Goal: Information Seeking & Learning: Learn about a topic

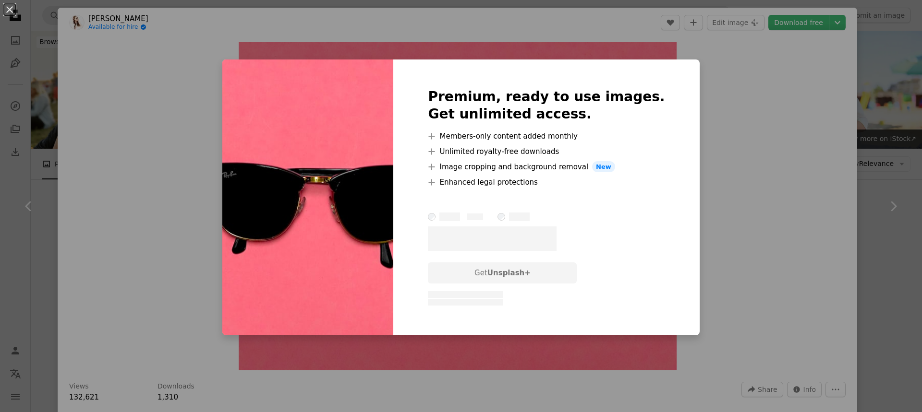
scroll to position [1260, 0]
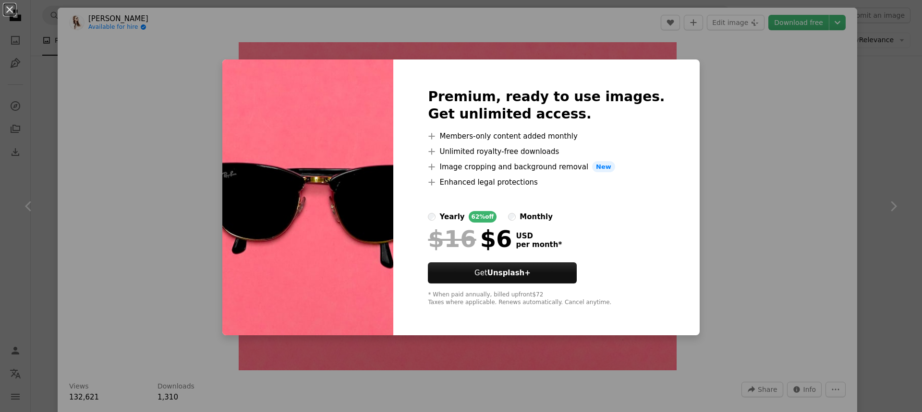
click at [735, 219] on div "An X shape Premium, ready to use images. Get unlimited access. A plus sign Memb…" at bounding box center [461, 206] width 922 height 412
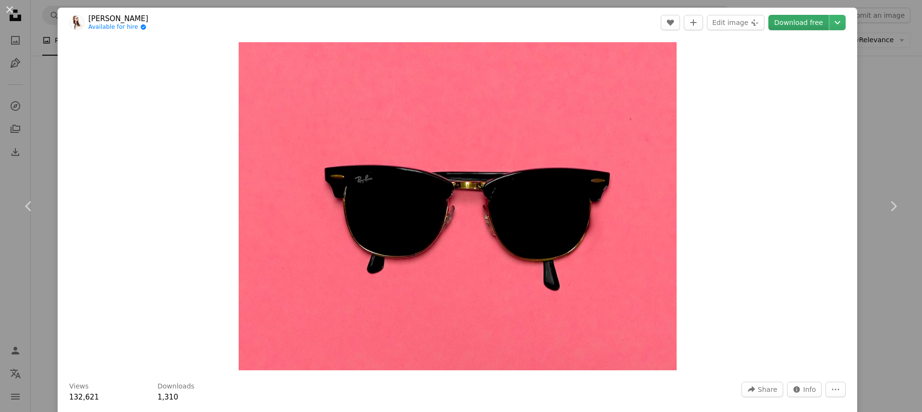
click at [796, 19] on link "Download free" at bounding box center [798, 22] width 60 height 15
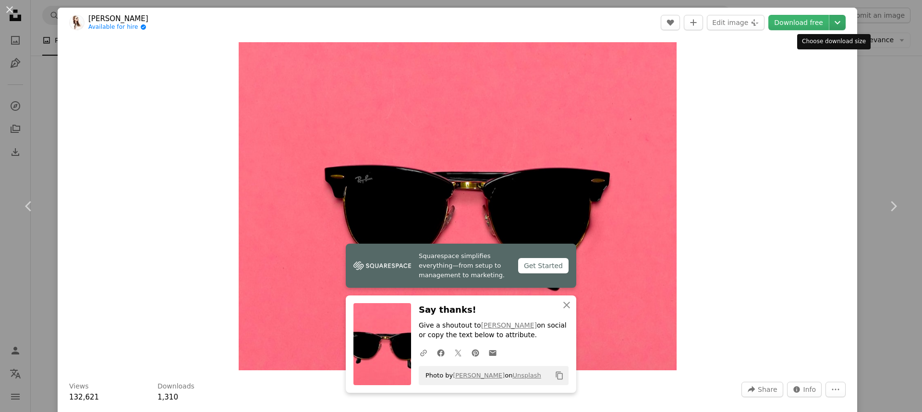
click at [834, 23] on icon "Chevron down" at bounding box center [836, 23] width 15 height 12
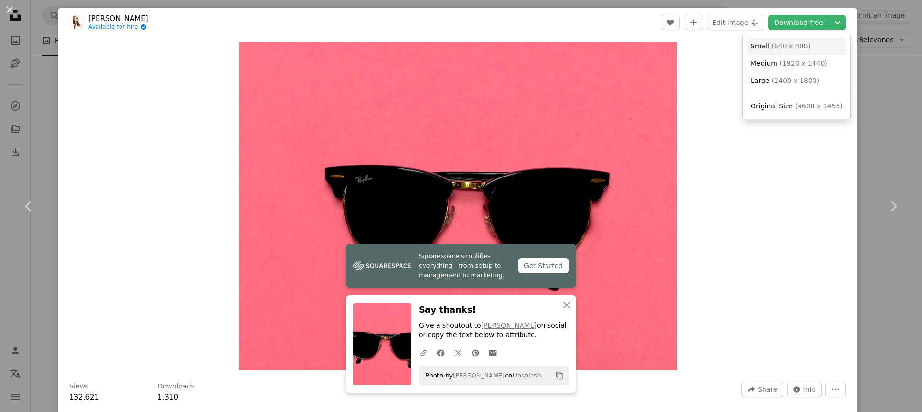
click at [803, 49] on link "Small ( 640 x 480 )" at bounding box center [796, 46] width 100 height 17
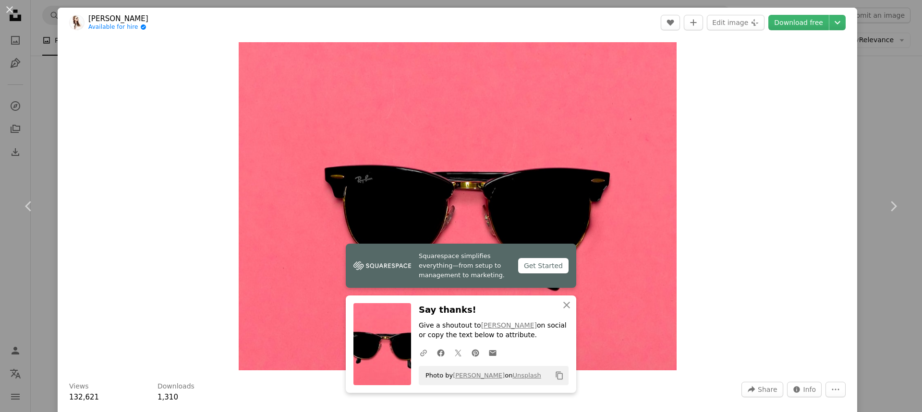
click at [719, 170] on div "Zoom in" at bounding box center [457, 206] width 799 height 338
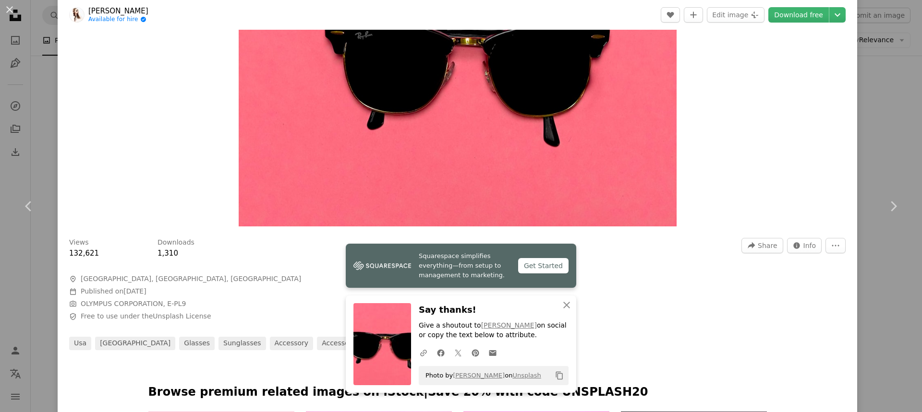
click at [279, 279] on span "A map marker [GEOGRAPHIC_DATA], [GEOGRAPHIC_DATA], [GEOGRAPHIC_DATA]" at bounding box center [213, 280] width 288 height 10
click at [565, 300] on icon "An X shape" at bounding box center [567, 305] width 12 height 12
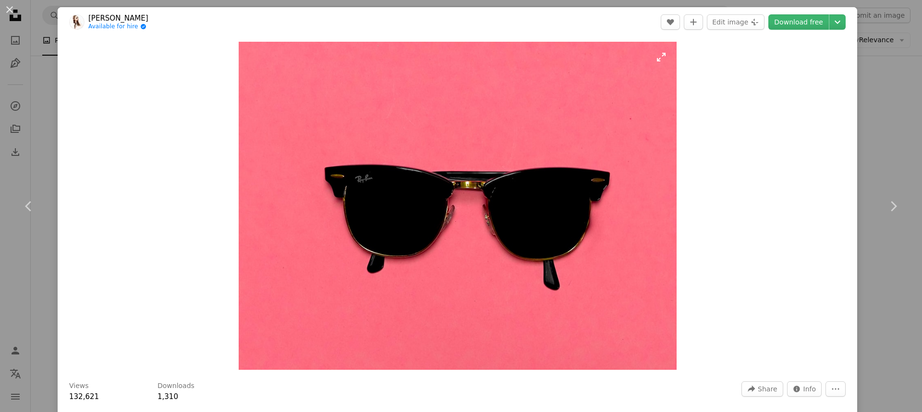
scroll to position [0, 0]
click at [115, 27] on link "Available for hire A checkmark inside of a circle" at bounding box center [118, 28] width 60 height 8
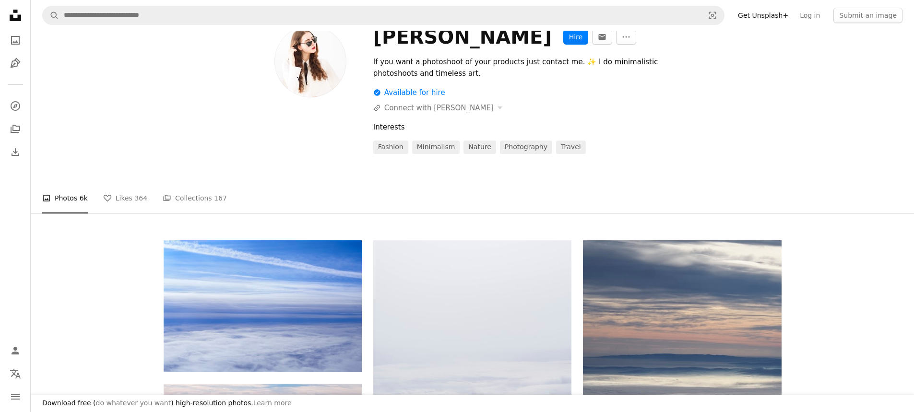
scroll to position [96, 0]
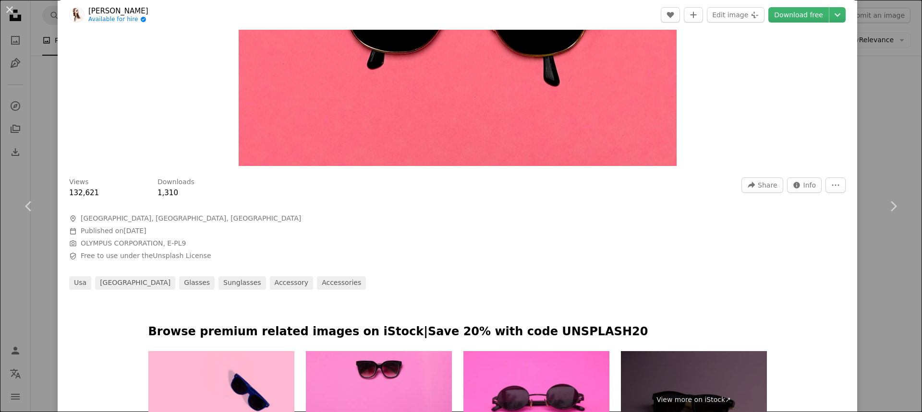
scroll to position [336, 0]
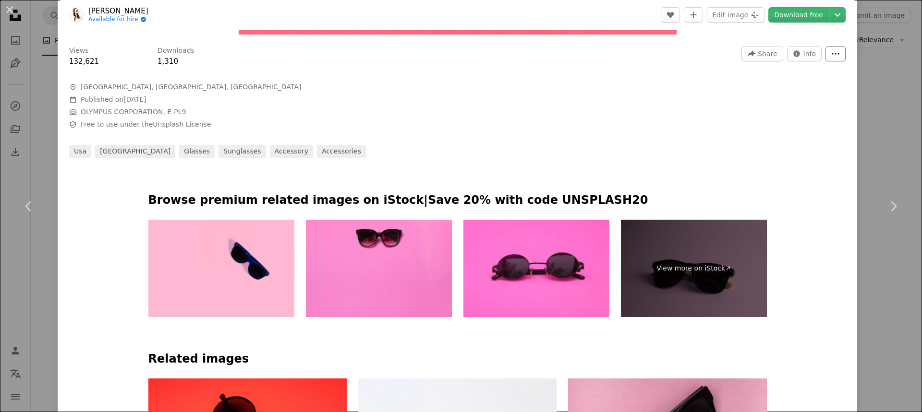
click at [832, 54] on icon "More Actions" at bounding box center [835, 53] width 9 height 9
click at [800, 114] on dialog "An X shape Chevron left Chevron right [PERSON_NAME] Available for hire A checkm…" at bounding box center [461, 206] width 922 height 412
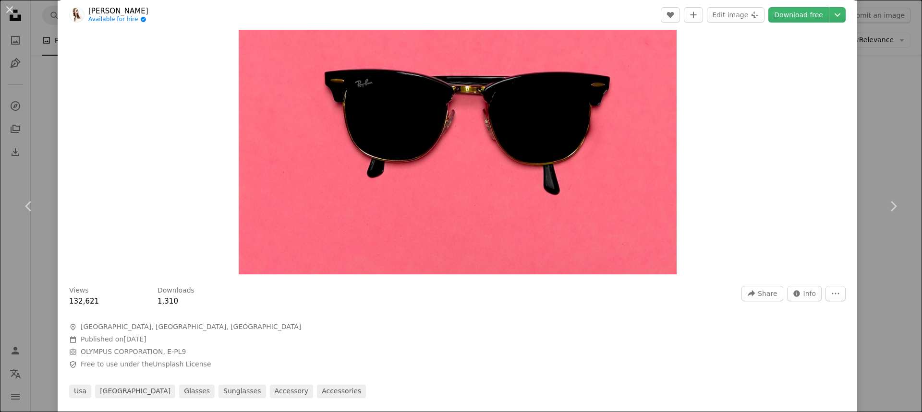
scroll to position [0, 0]
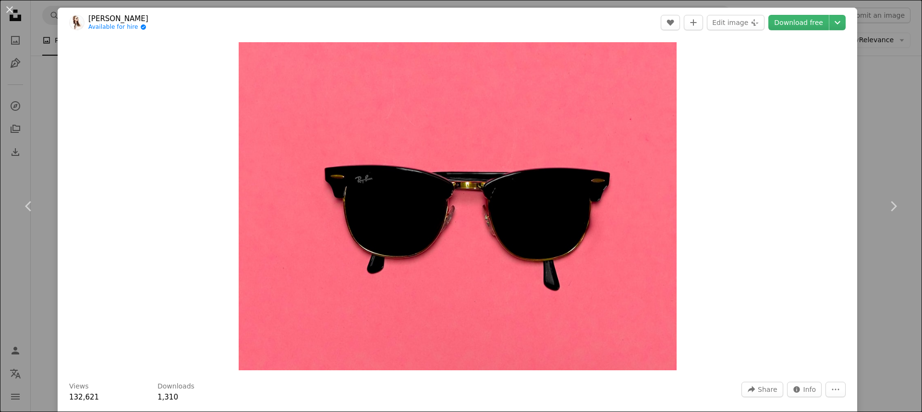
click at [872, 142] on div "An X shape Chevron left Chevron right [PERSON_NAME] Available for hire A checkm…" at bounding box center [461, 206] width 922 height 412
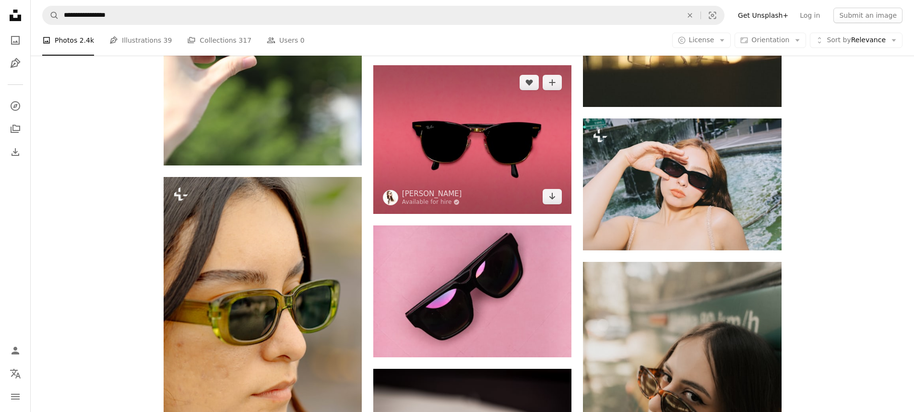
click at [458, 174] on img at bounding box center [472, 139] width 198 height 149
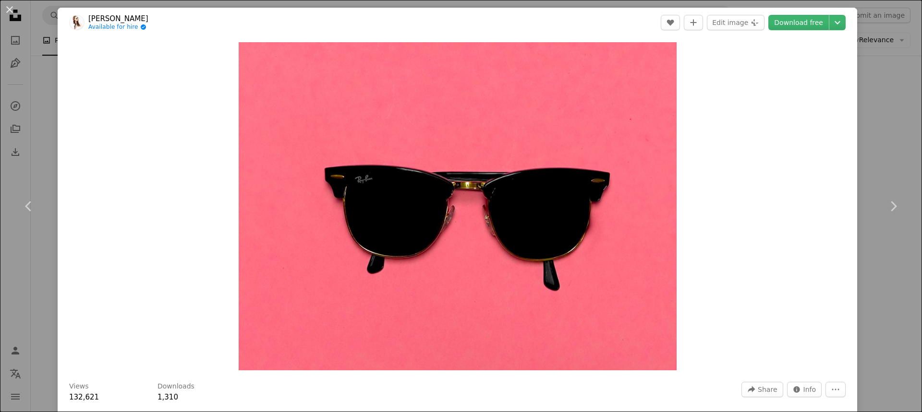
drag, startPoint x: 892, startPoint y: 108, endPoint x: 879, endPoint y: 106, distance: 13.2
click at [891, 108] on div "An X shape Chevron left Chevron right [PERSON_NAME] Available for hire A checkm…" at bounding box center [461, 206] width 922 height 412
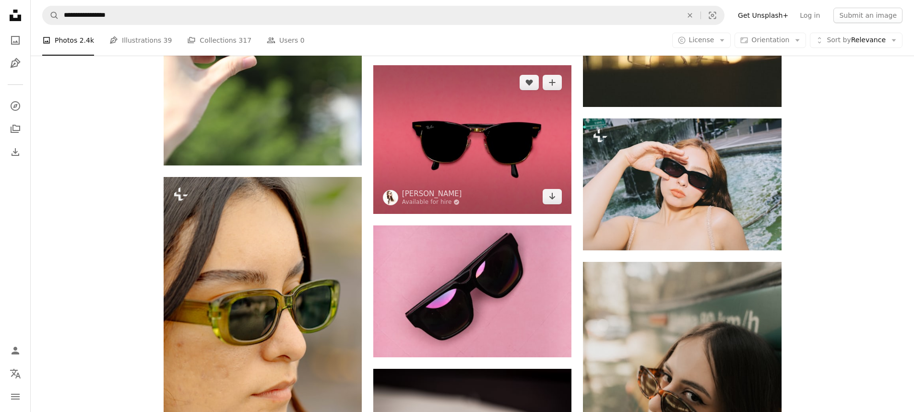
click at [527, 167] on img at bounding box center [472, 139] width 198 height 149
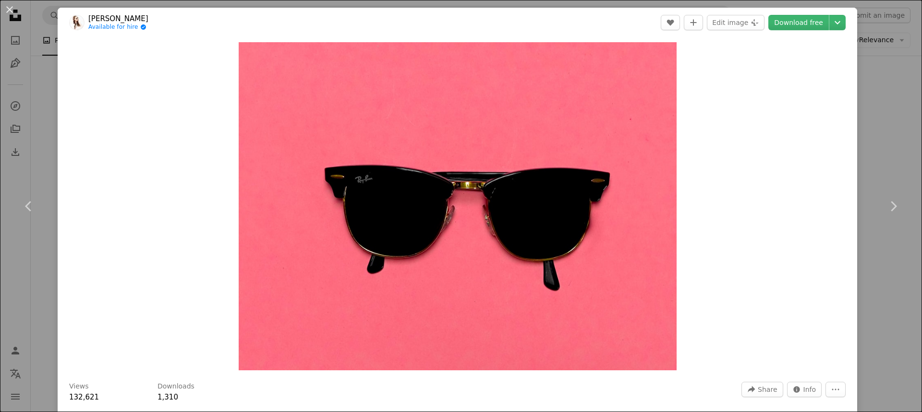
drag, startPoint x: 872, startPoint y: 47, endPoint x: 878, endPoint y: 36, distance: 13.1
click at [871, 47] on div "An X shape Chevron left Chevron right [PERSON_NAME] Available for hire A checkm…" at bounding box center [461, 206] width 922 height 412
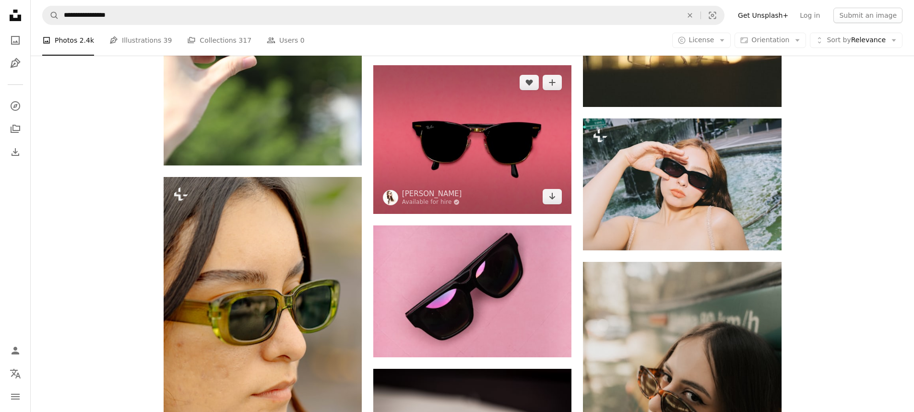
click at [409, 142] on img at bounding box center [472, 139] width 198 height 149
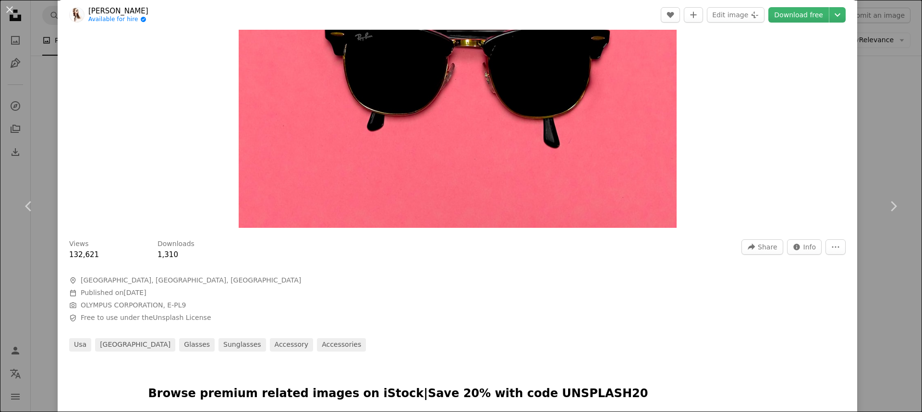
scroll to position [144, 0]
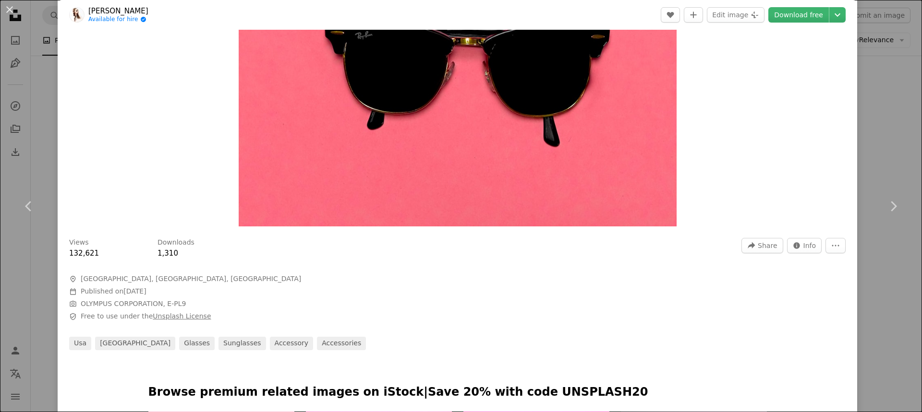
click at [168, 315] on link "Unsplash License" at bounding box center [182, 316] width 58 height 8
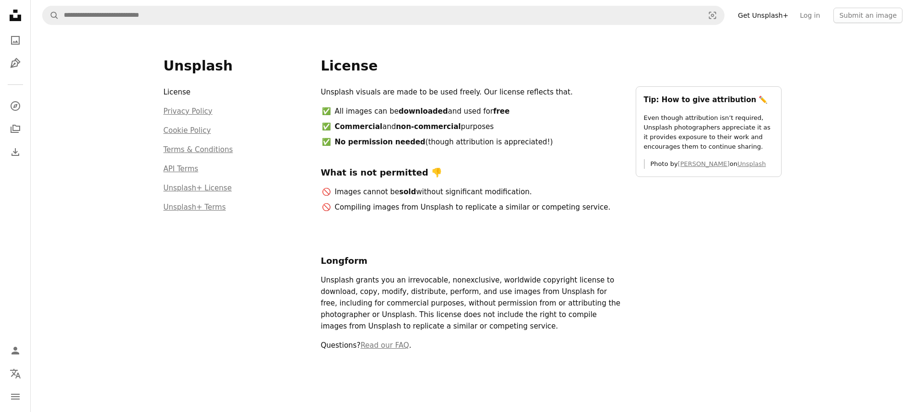
click at [276, 47] on div "Unsplash License Privacy Policy Cookie Policy Terms & Conditions API Terms Unsp…" at bounding box center [472, 212] width 641 height 363
click at [244, 5] on nav "A magnifying glass Visual search Get Unsplash+ Log in Submit an image" at bounding box center [473, 15] width 884 height 31
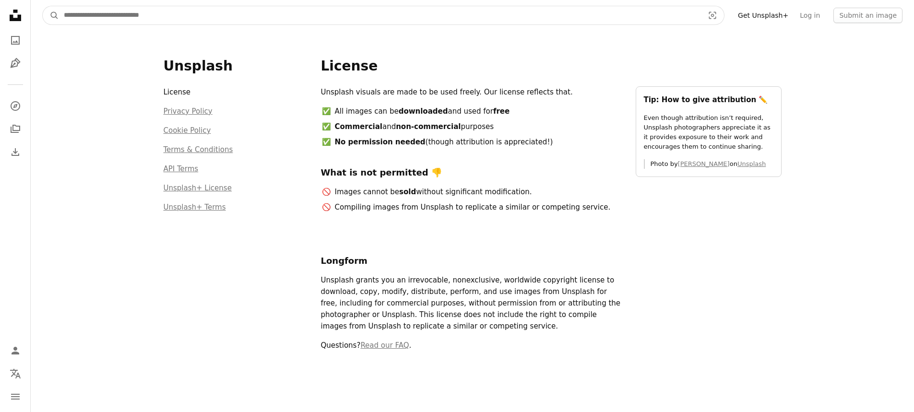
click at [243, 10] on input "Find visuals sitewide" at bounding box center [380, 15] width 642 height 18
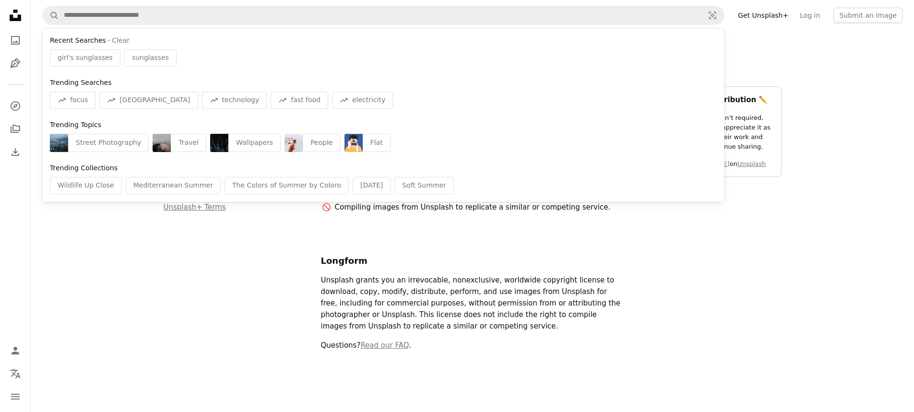
click at [128, 259] on div "Unsplash License Privacy Policy Cookie Policy Terms & Conditions API Terms Unsp…" at bounding box center [473, 360] width 884 height 659
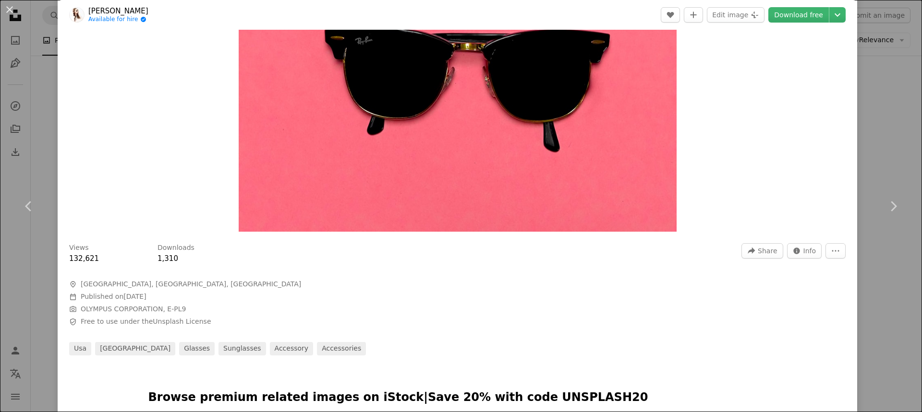
scroll to position [144, 0]
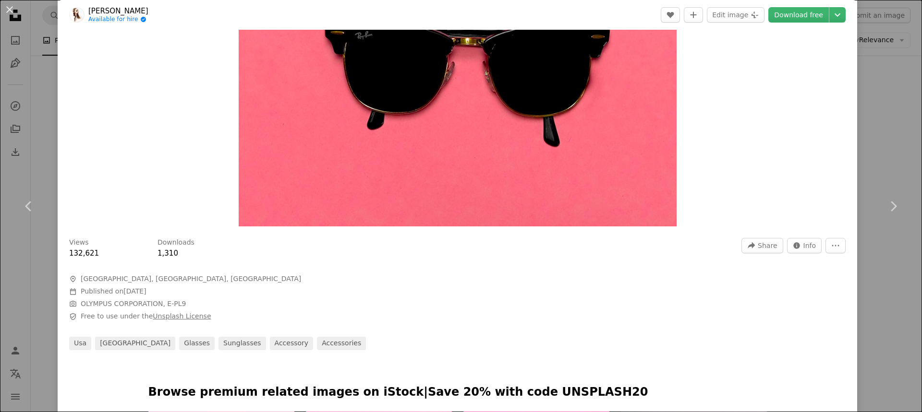
click at [163, 313] on link "Unsplash License" at bounding box center [182, 316] width 58 height 8
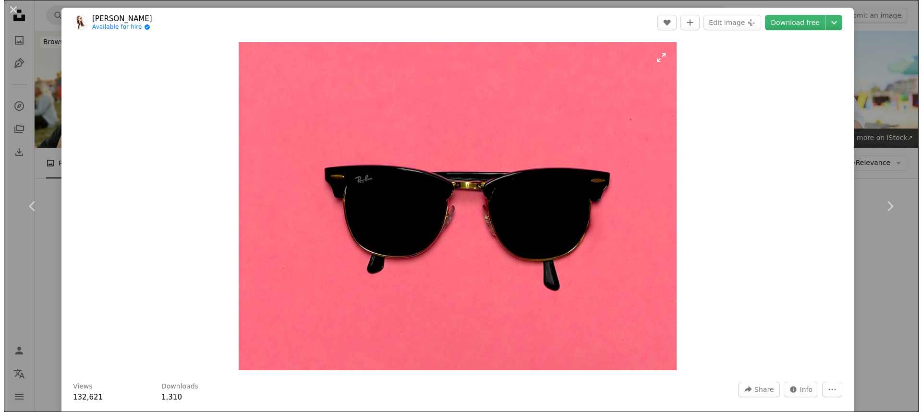
scroll to position [1260, 0]
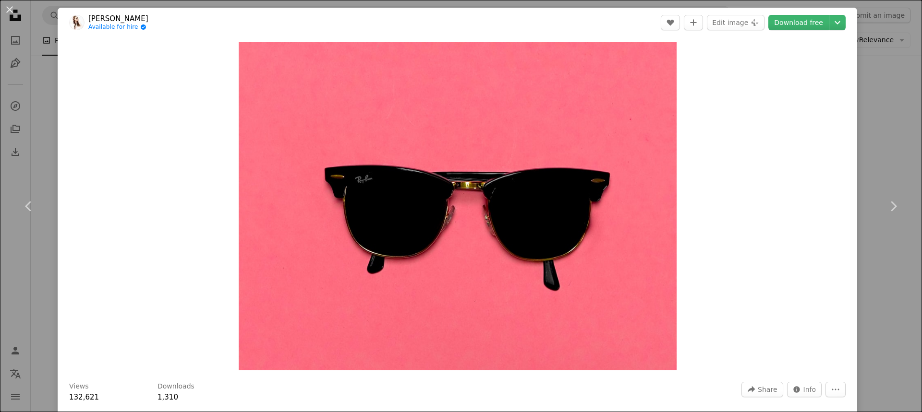
click at [204, 97] on div "Zoom in" at bounding box center [457, 206] width 799 height 338
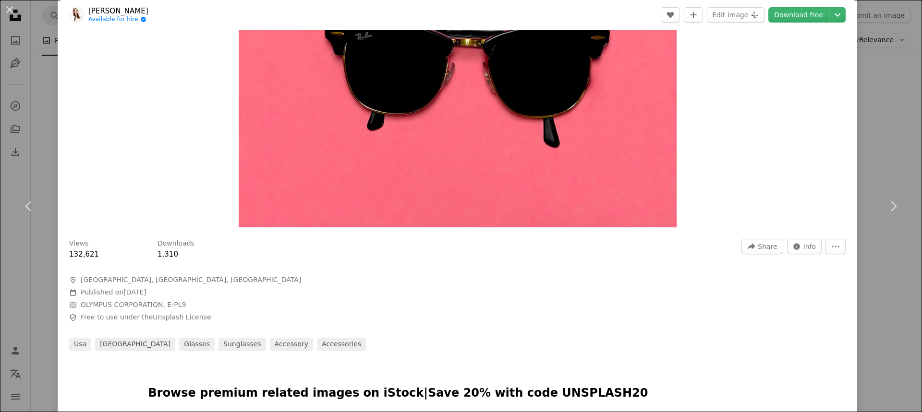
scroll to position [144, 0]
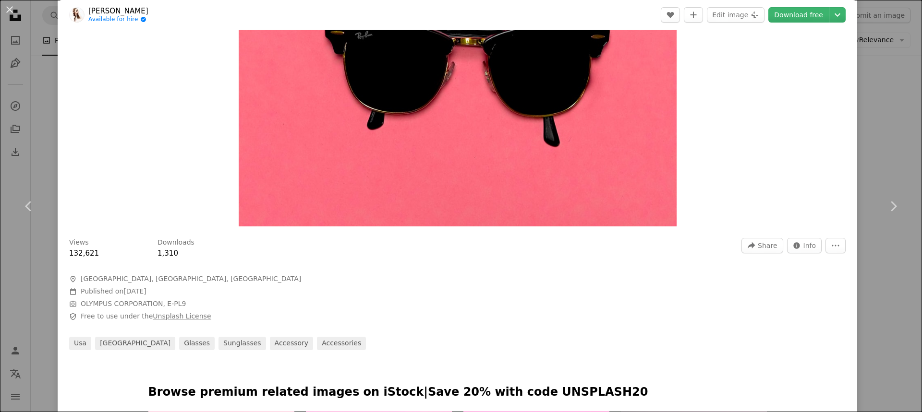
click at [166, 320] on link "Unsplash License" at bounding box center [182, 316] width 58 height 8
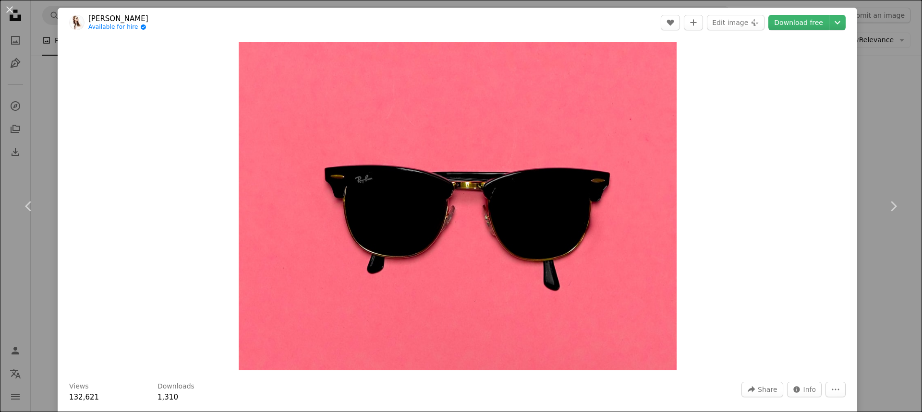
drag, startPoint x: 198, startPoint y: 89, endPoint x: 198, endPoint y: 73, distance: 15.4
click at [198, 79] on div "Zoom in" at bounding box center [457, 206] width 799 height 338
click at [143, 72] on div "Zoom in" at bounding box center [457, 206] width 799 height 338
click at [902, 86] on div "An X shape Chevron left Chevron right [PERSON_NAME] Available for hire A checkm…" at bounding box center [461, 206] width 922 height 412
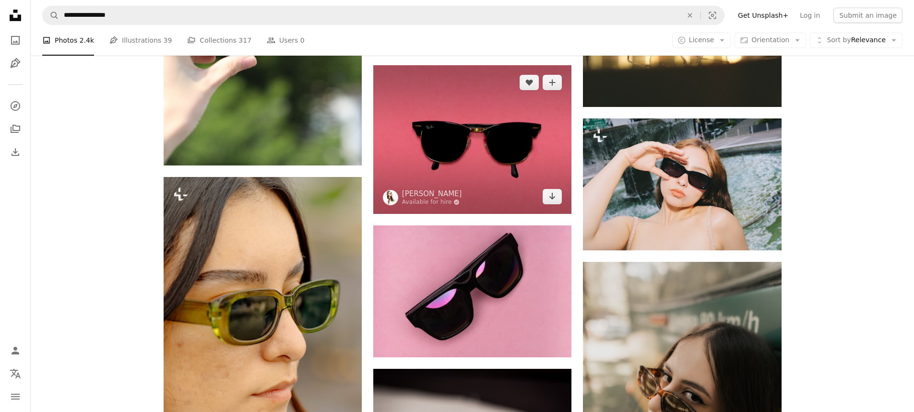
click at [479, 108] on img at bounding box center [472, 139] width 198 height 149
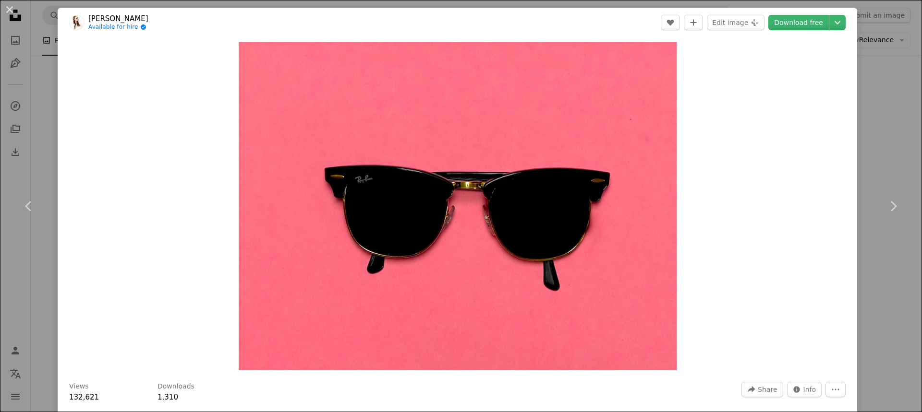
click at [884, 115] on div "An X shape Chevron left Chevron right [PERSON_NAME] Available for hire A checkm…" at bounding box center [461, 206] width 922 height 412
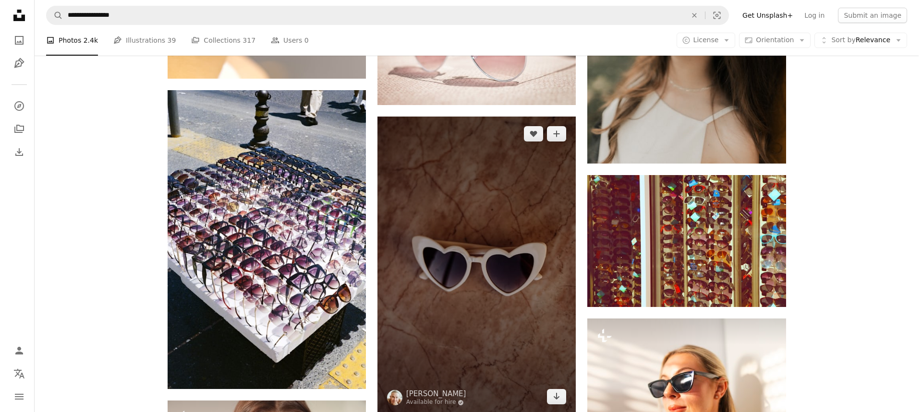
scroll to position [1740, 0]
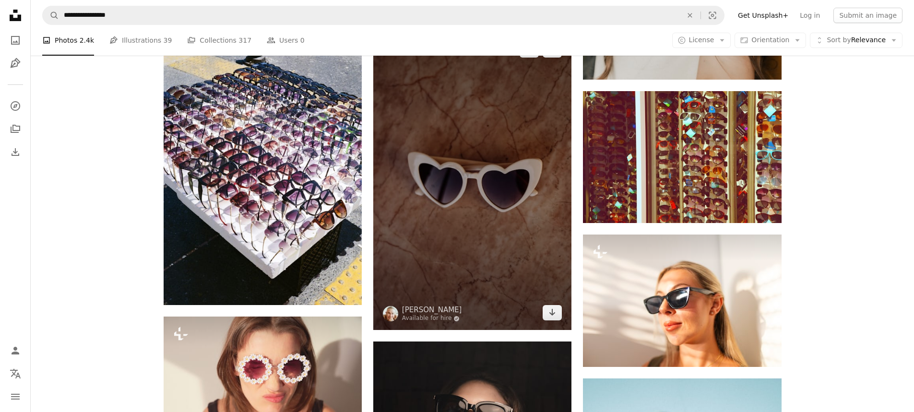
click at [444, 213] on img at bounding box center [472, 182] width 198 height 298
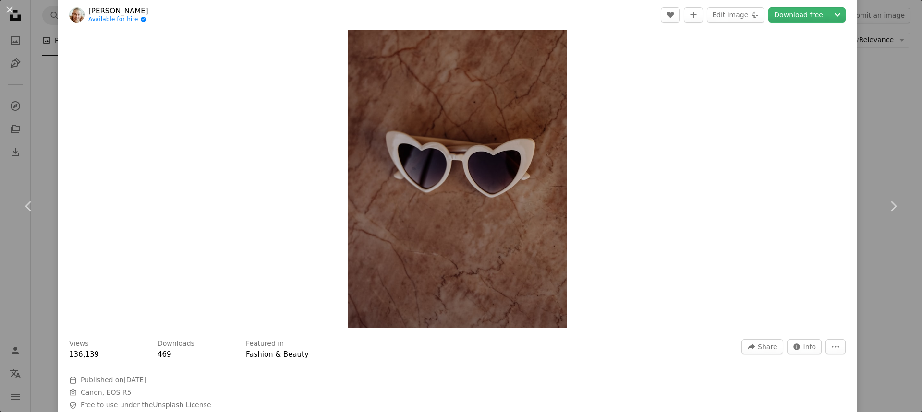
scroll to position [192, 0]
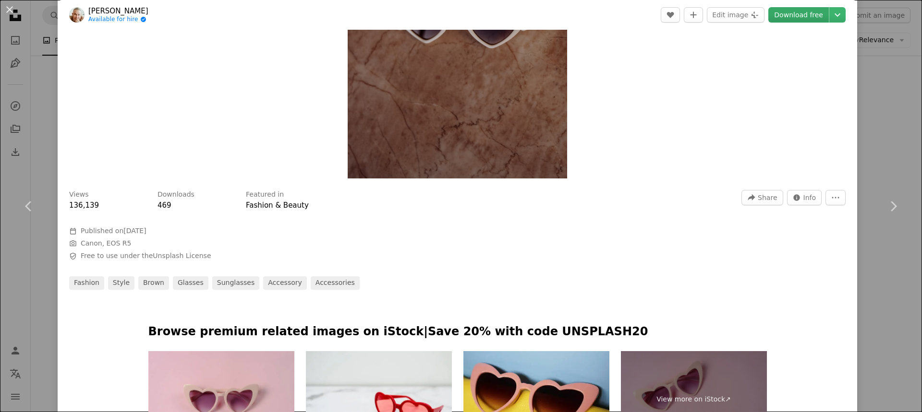
click at [796, 12] on link "Download free" at bounding box center [798, 14] width 60 height 15
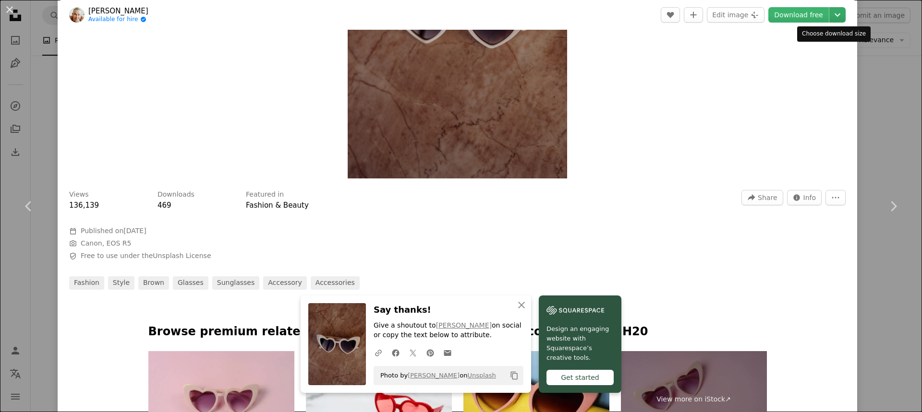
click at [831, 14] on icon "Chevron down" at bounding box center [836, 15] width 15 height 12
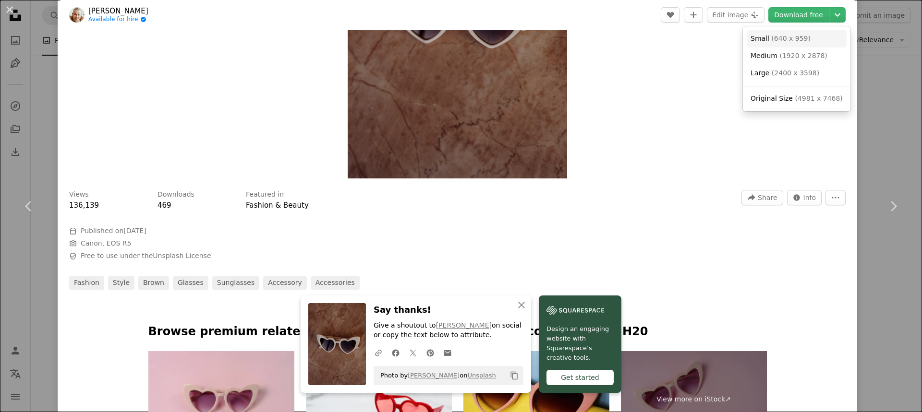
click at [814, 34] on link "Small ( 640 x 959 )" at bounding box center [796, 38] width 100 height 17
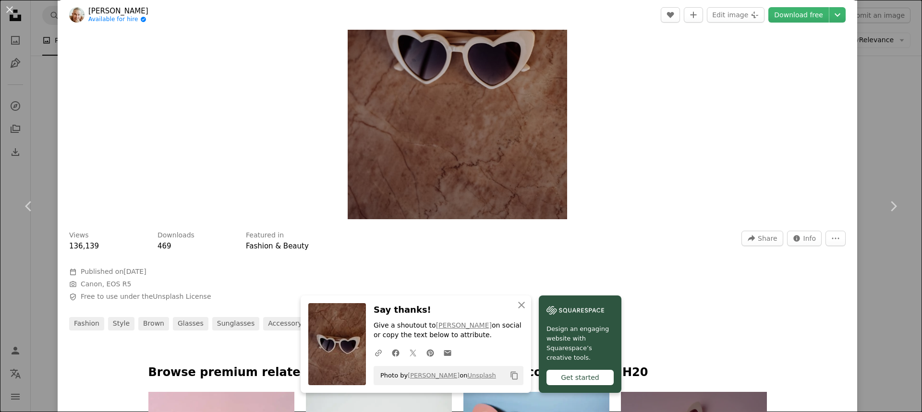
scroll to position [96, 0]
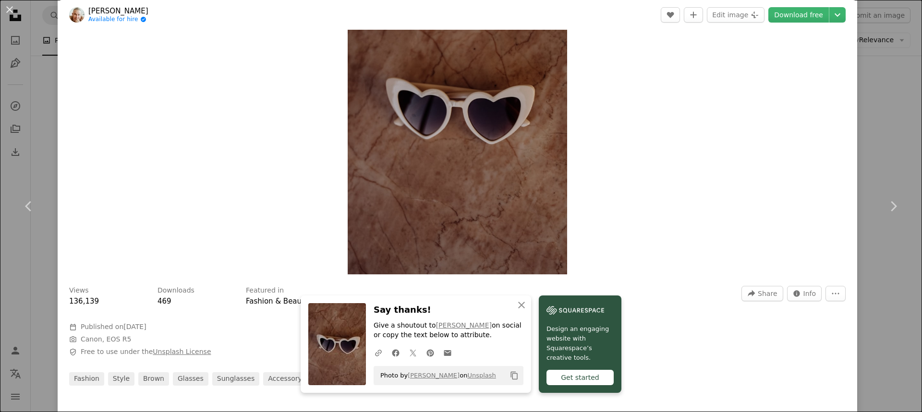
click at [176, 351] on link "Unsplash License" at bounding box center [182, 352] width 58 height 8
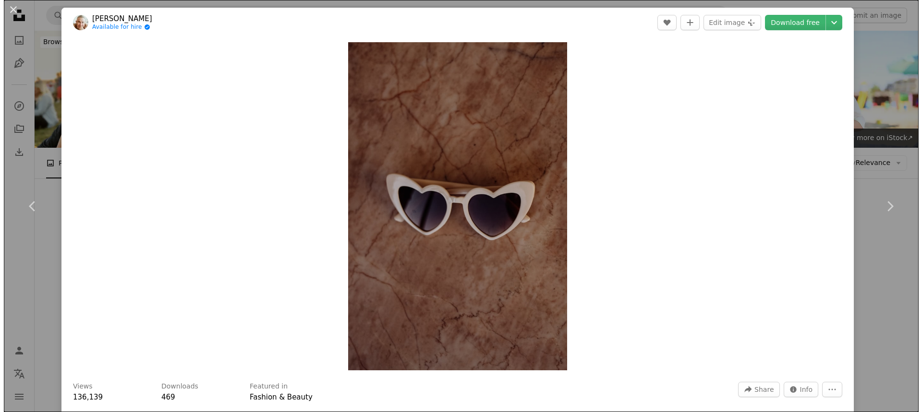
scroll to position [1740, 0]
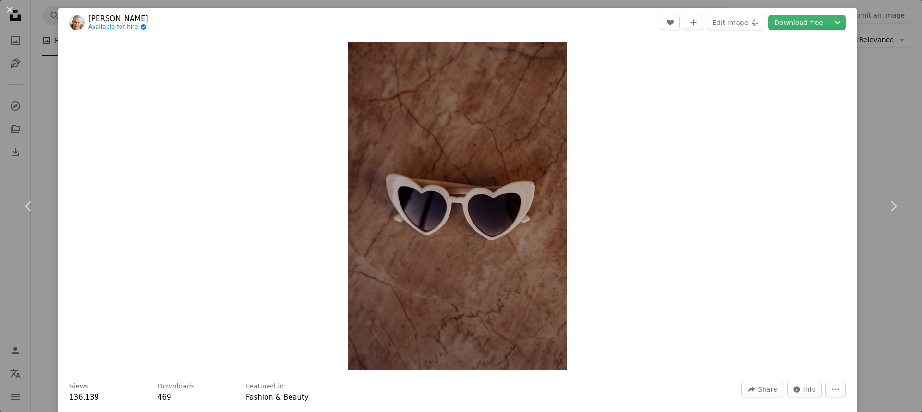
drag, startPoint x: 280, startPoint y: 18, endPoint x: 287, endPoint y: 1, distance: 17.9
click at [281, 14] on header "[PERSON_NAME] Available for hire A checkmark inside of a circle A heart A plus …" at bounding box center [457, 23] width 799 height 30
click at [149, 148] on div "Zoom in" at bounding box center [457, 206] width 799 height 338
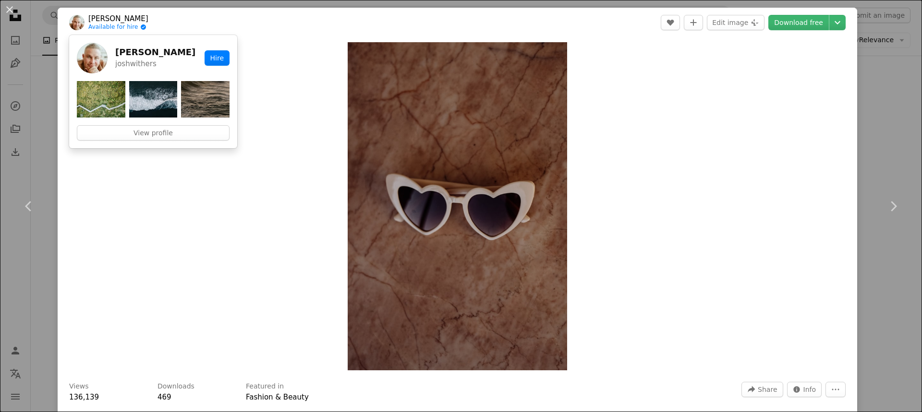
click at [167, 177] on div "Zoom in" at bounding box center [457, 206] width 799 height 338
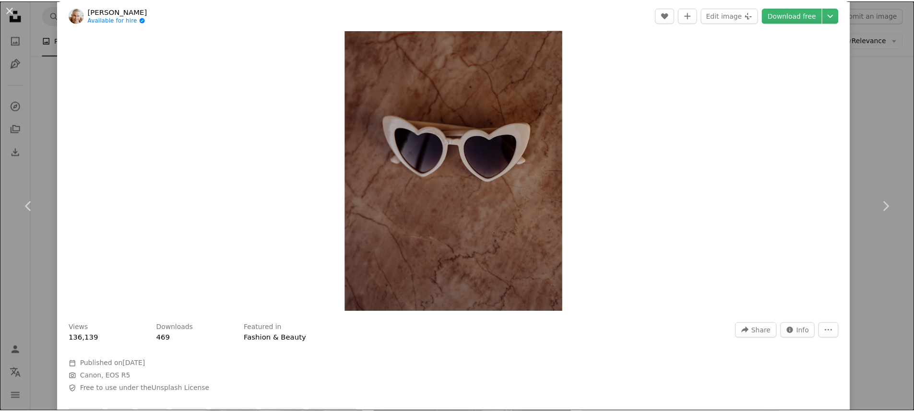
scroll to position [0, 0]
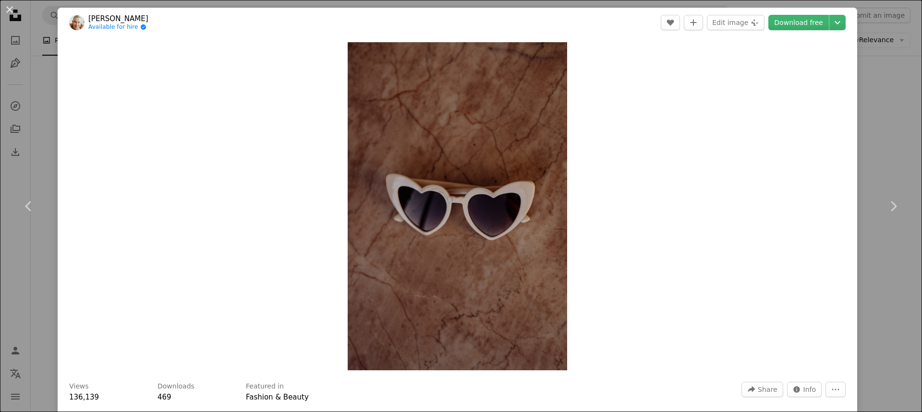
click at [880, 118] on div "An X shape Chevron left Chevron right [PERSON_NAME] Available for hire A checkm…" at bounding box center [461, 206] width 922 height 412
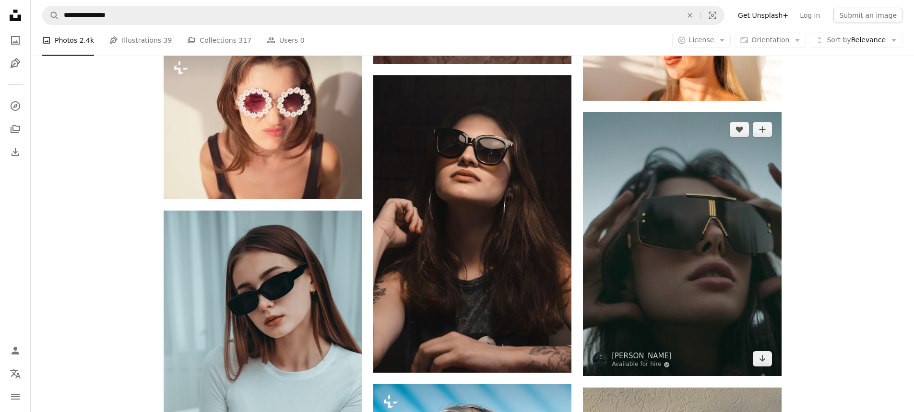
scroll to position [2028, 0]
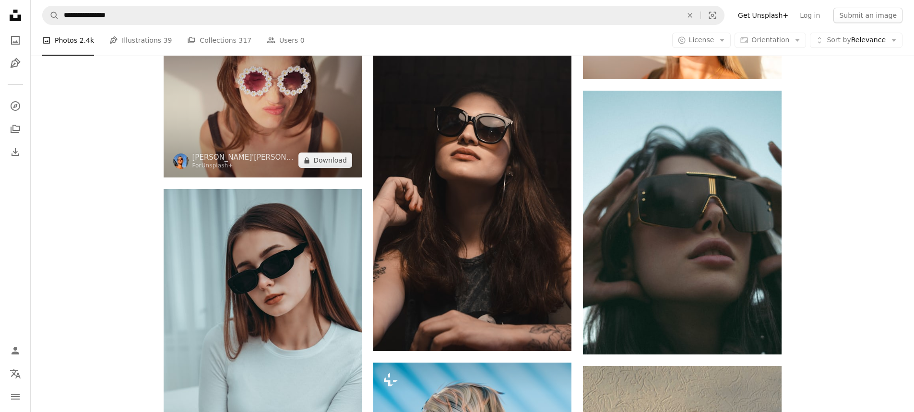
click at [269, 127] on img at bounding box center [263, 103] width 198 height 149
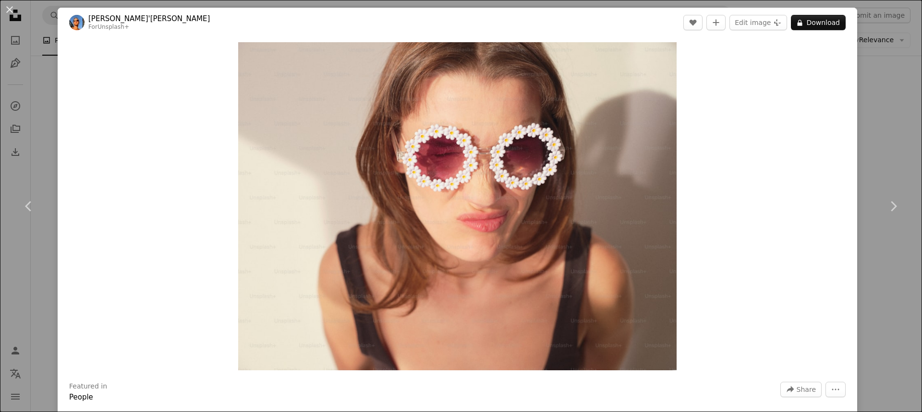
click at [862, 96] on div "An X shape Chevron left Chevron right [PERSON_NAME]'[PERSON_NAME] For Unsplash+…" at bounding box center [461, 206] width 922 height 412
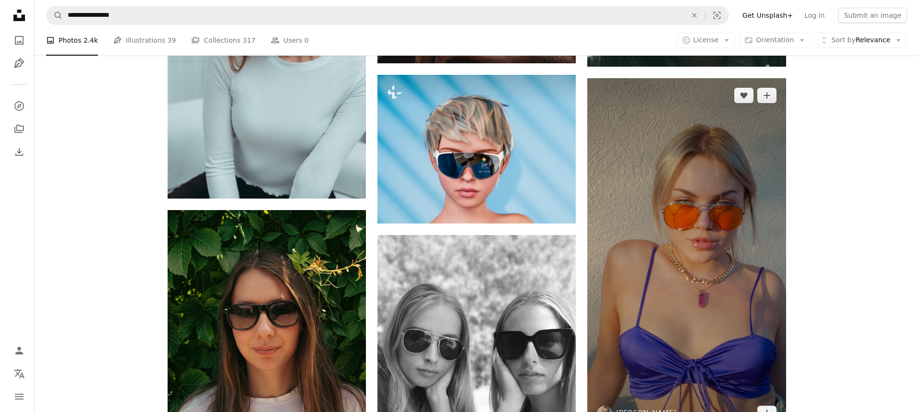
scroll to position [2412, 0]
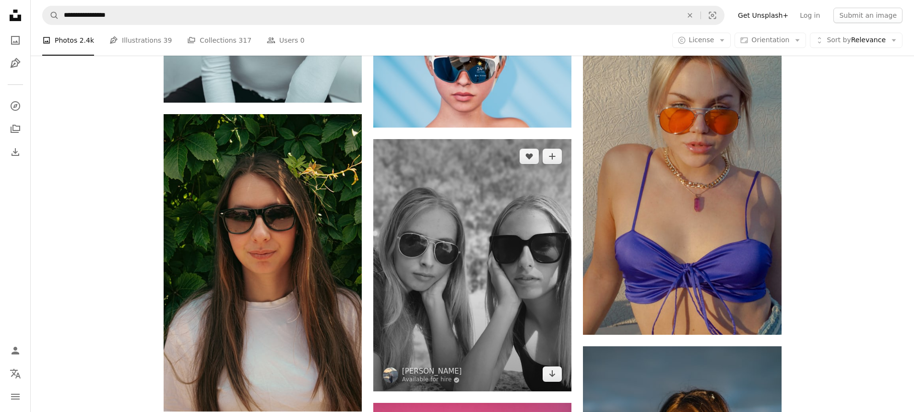
click at [553, 283] on img at bounding box center [472, 265] width 198 height 252
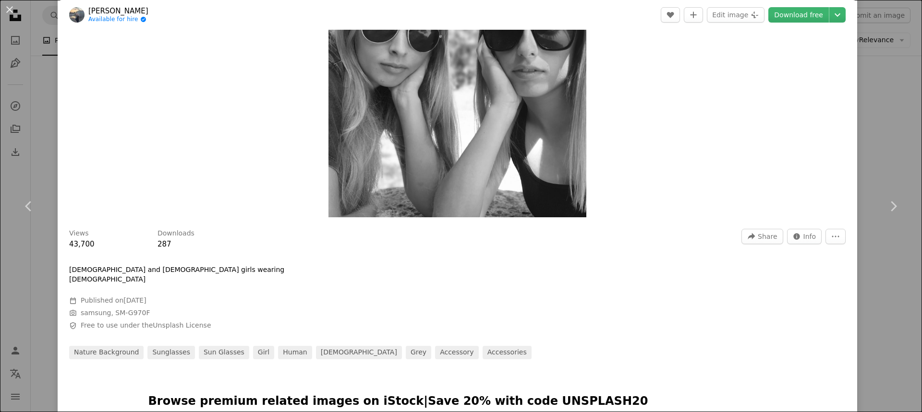
scroll to position [192, 0]
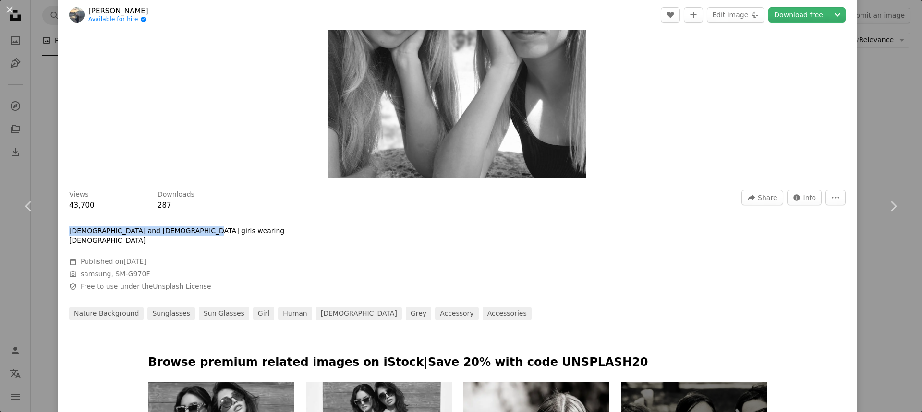
drag, startPoint x: 183, startPoint y: 230, endPoint x: 68, endPoint y: 235, distance: 115.3
click at [68, 235] on div "Views 43,700 Downloads 287 A forward-right arrow Share Info icon Info More Acti…" at bounding box center [457, 251] width 799 height 137
copy p "[DEMOGRAPHIC_DATA] and [DEMOGRAPHIC_DATA] girls wearing [DEMOGRAPHIC_DATA]"
click at [289, 234] on div "[DEMOGRAPHIC_DATA] and [DEMOGRAPHIC_DATA] girls wearing [DEMOGRAPHIC_DATA]" at bounding box center [213, 236] width 288 height 19
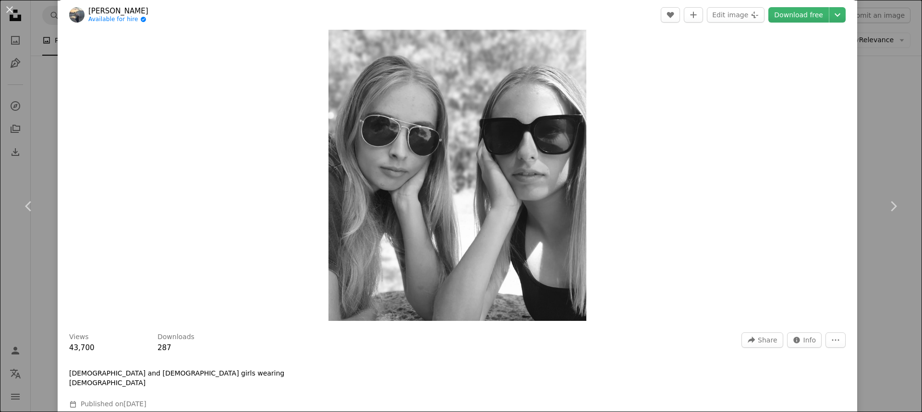
scroll to position [144, 0]
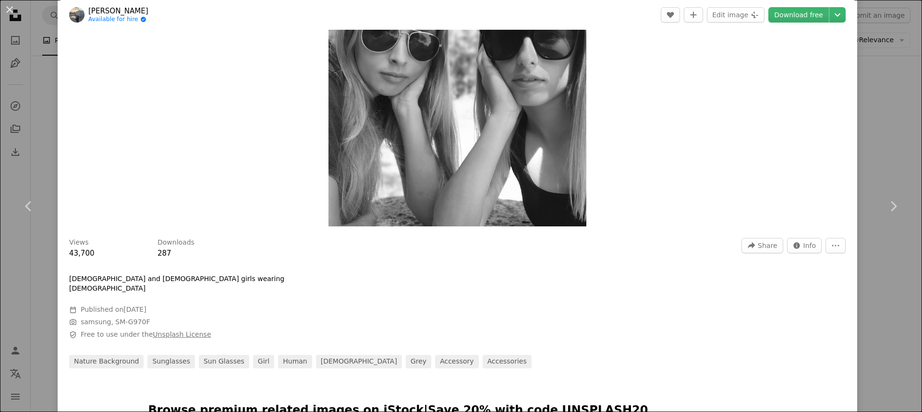
click at [165, 331] on link "Unsplash License" at bounding box center [182, 335] width 58 height 8
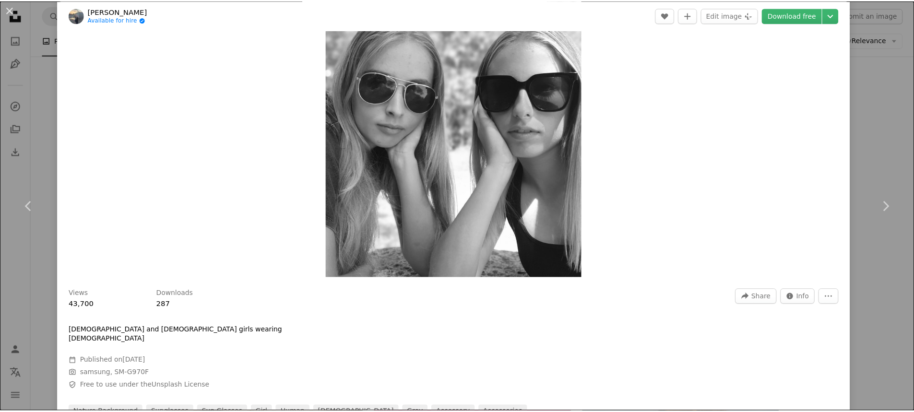
scroll to position [96, 0]
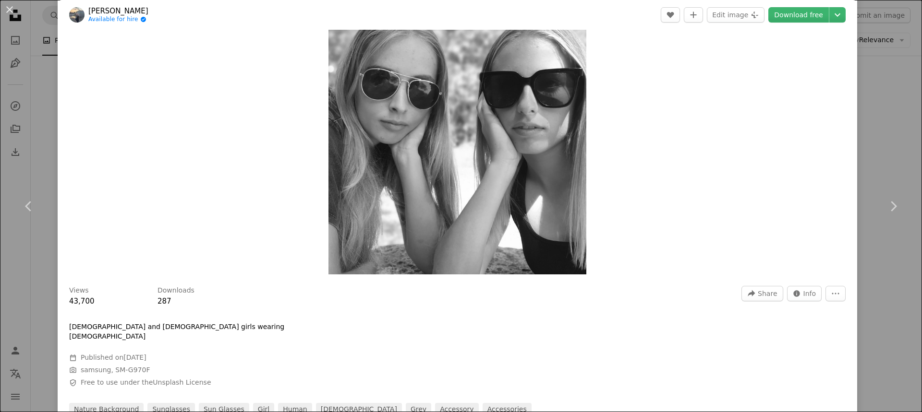
click at [873, 68] on div "An X shape Chevron left Chevron right [PERSON_NAME] Available for hire A checkm…" at bounding box center [461, 206] width 922 height 412
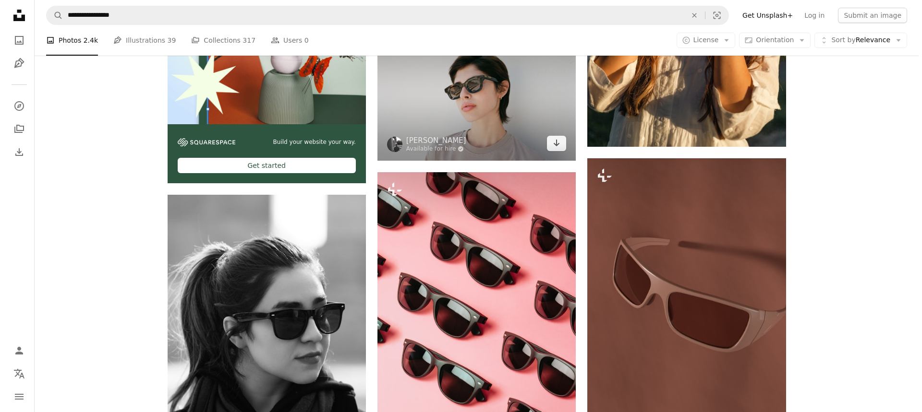
scroll to position [2796, 0]
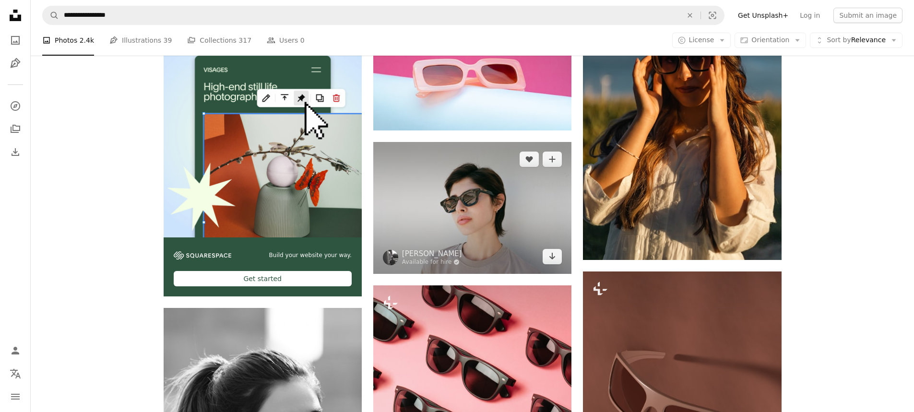
click at [525, 224] on img at bounding box center [472, 208] width 198 height 132
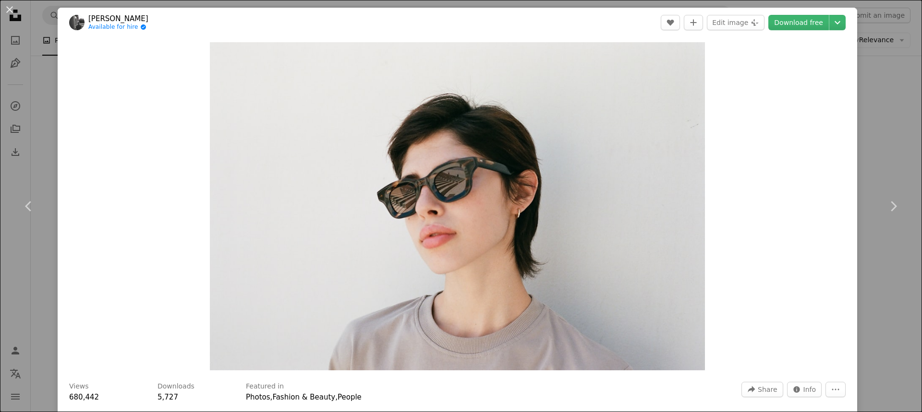
click at [872, 146] on div "An X shape Chevron left Chevron right Vital [PERSON_NAME] Available for hire A …" at bounding box center [461, 206] width 922 height 412
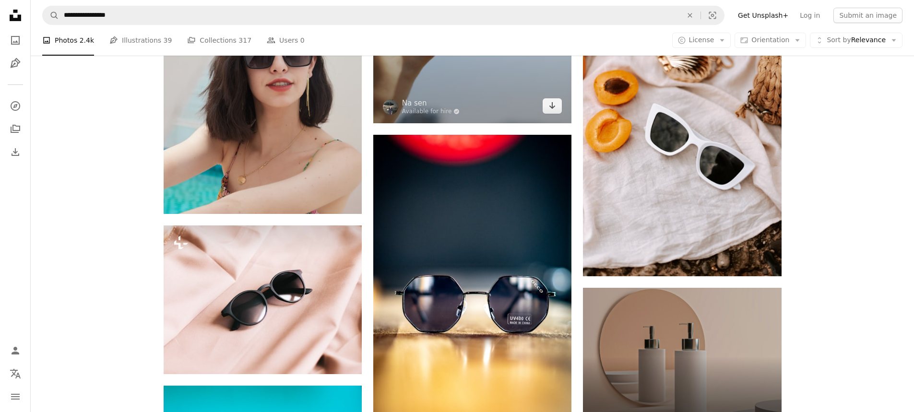
scroll to position [4716, 0]
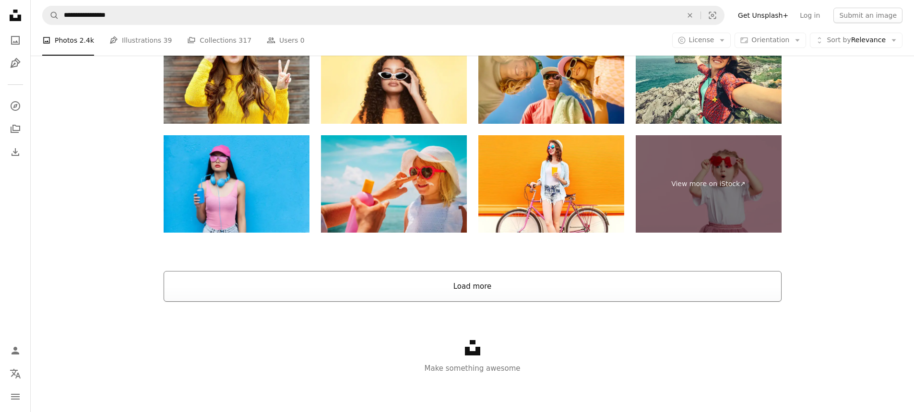
click at [449, 278] on button "Load more" at bounding box center [473, 286] width 618 height 31
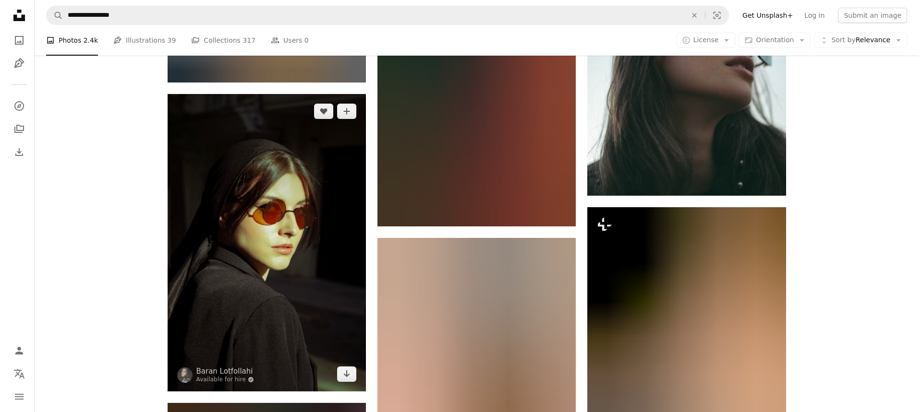
scroll to position [5630, 0]
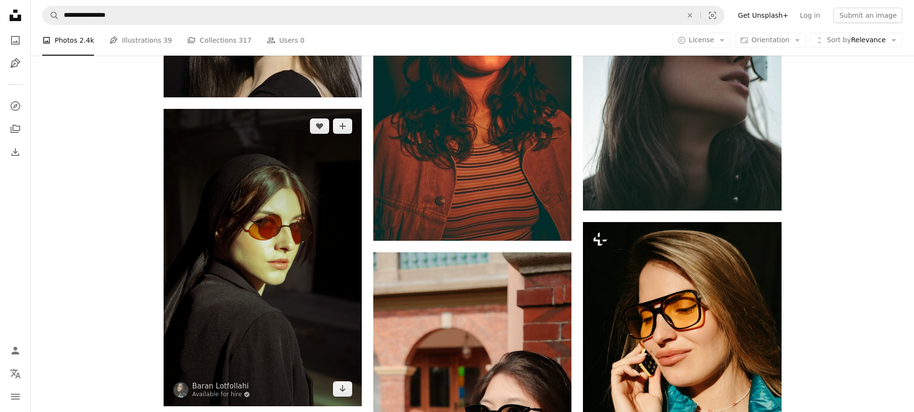
click at [306, 235] on img at bounding box center [263, 258] width 198 height 298
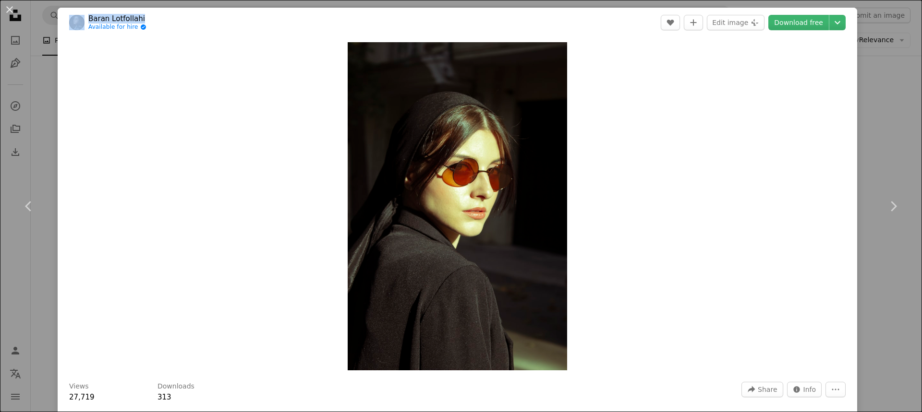
drag, startPoint x: 147, startPoint y: 16, endPoint x: 84, endPoint y: 24, distance: 64.4
click at [84, 24] on header "[PERSON_NAME] Available for hire A checkmark inside of a circle A heart A plus …" at bounding box center [457, 23] width 799 height 30
copy span "Baran Lotfollahi"
click at [867, 153] on div "An X shape Chevron left Chevron right [PERSON_NAME] Available for hire A checkm…" at bounding box center [461, 206] width 922 height 412
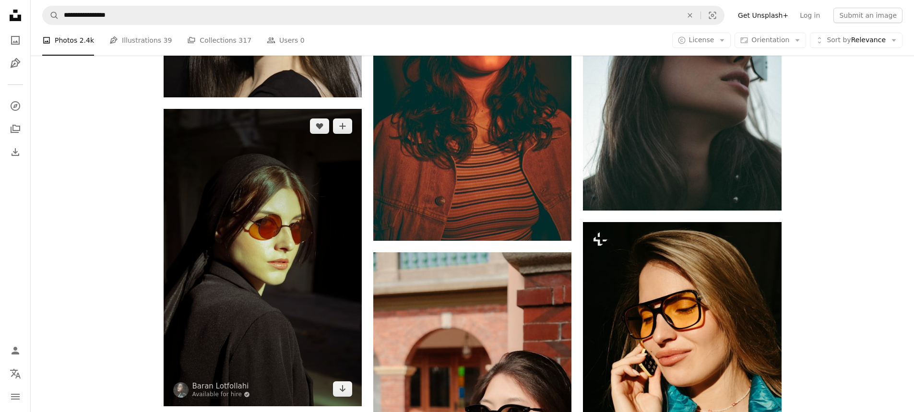
click at [294, 193] on img at bounding box center [263, 258] width 198 height 298
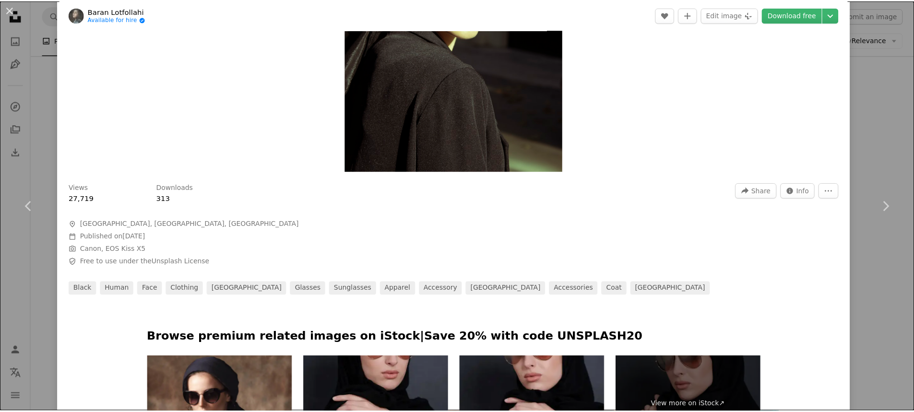
scroll to position [144, 0]
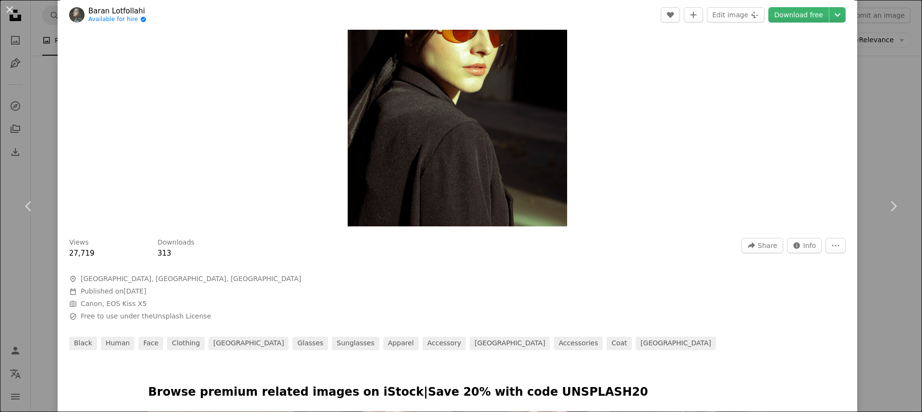
click at [885, 120] on div "An X shape Chevron left Chevron right [PERSON_NAME] Available for hire A checkm…" at bounding box center [461, 206] width 922 height 412
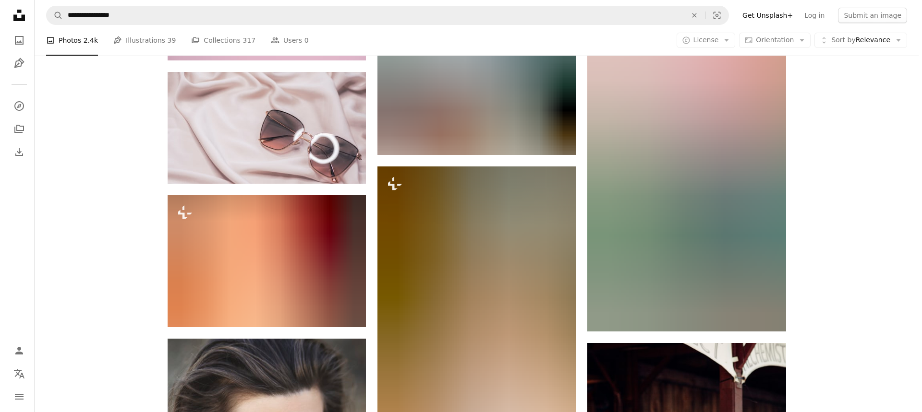
scroll to position [6734, 0]
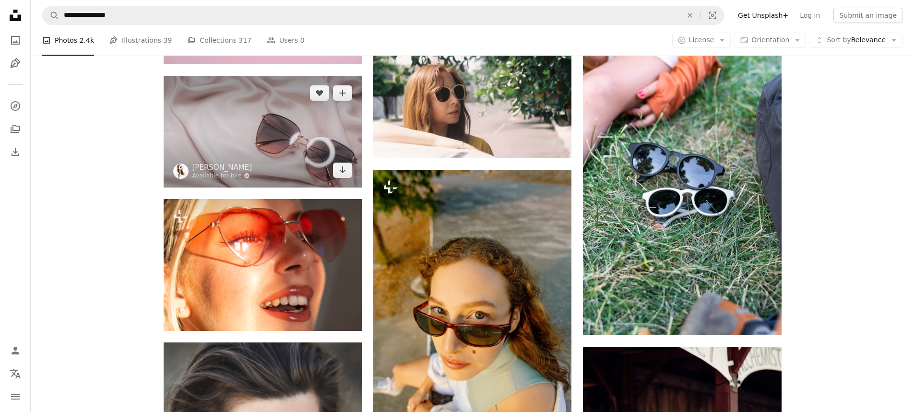
click at [304, 149] on img at bounding box center [263, 131] width 198 height 111
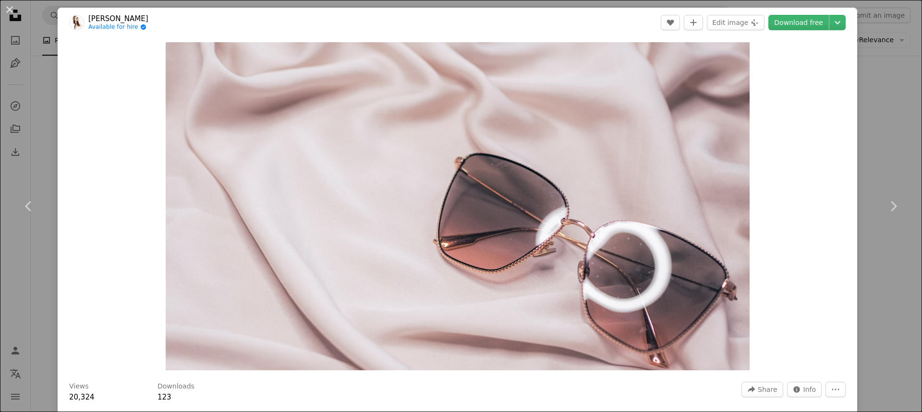
drag, startPoint x: 145, startPoint y: 17, endPoint x: 85, endPoint y: 21, distance: 60.2
click at [85, 21] on header "[PERSON_NAME] Available for hire A checkmark inside of a circle A heart A plus …" at bounding box center [457, 23] width 799 height 30
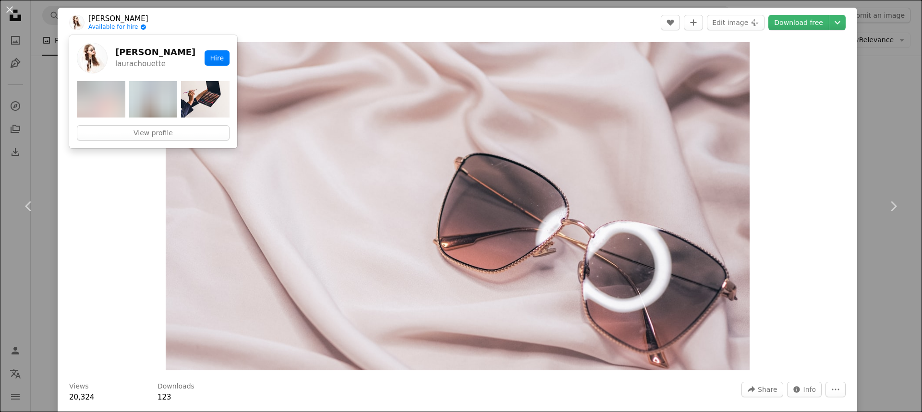
copy span "[PERSON_NAME]"
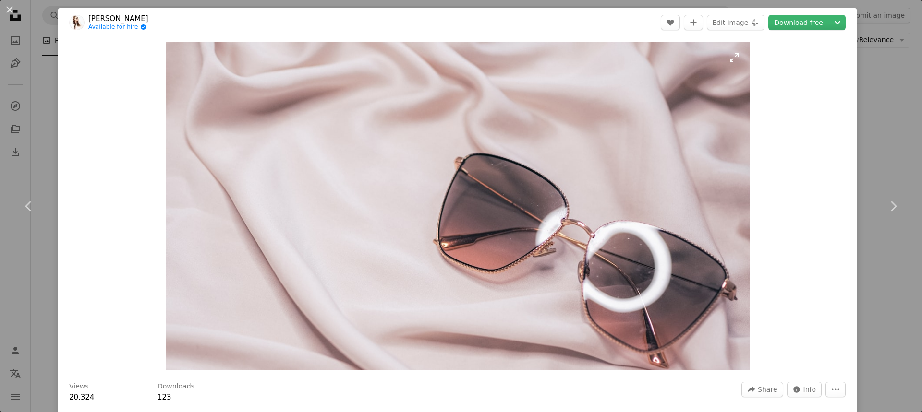
scroll to position [144, 0]
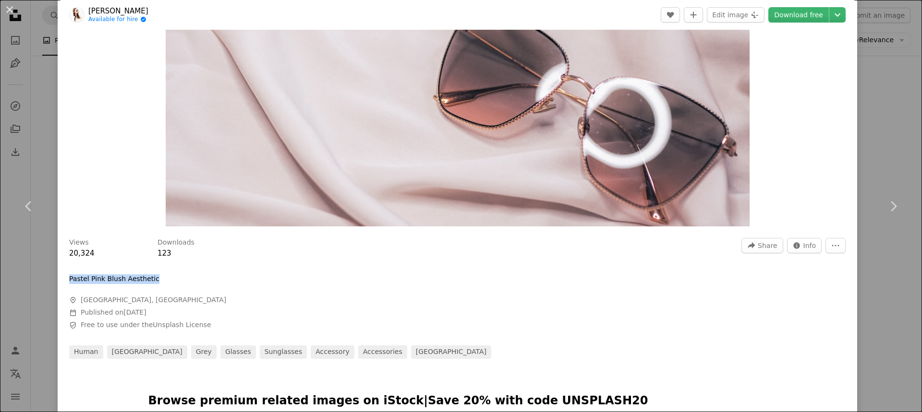
drag, startPoint x: 140, startPoint y: 275, endPoint x: 167, endPoint y: 275, distance: 27.4
click at [167, 275] on div "Views 20,324 Downloads 123 A forward-right arrow Share Info icon Info More Acti…" at bounding box center [457, 295] width 799 height 128
copy div "Pastel Pink Blush Aesthetic"
click at [209, 285] on div at bounding box center [213, 290] width 288 height 12
click at [867, 154] on div "An X shape Chevron left Chevron right [PERSON_NAME] Available for hire A checkm…" at bounding box center [461, 206] width 922 height 412
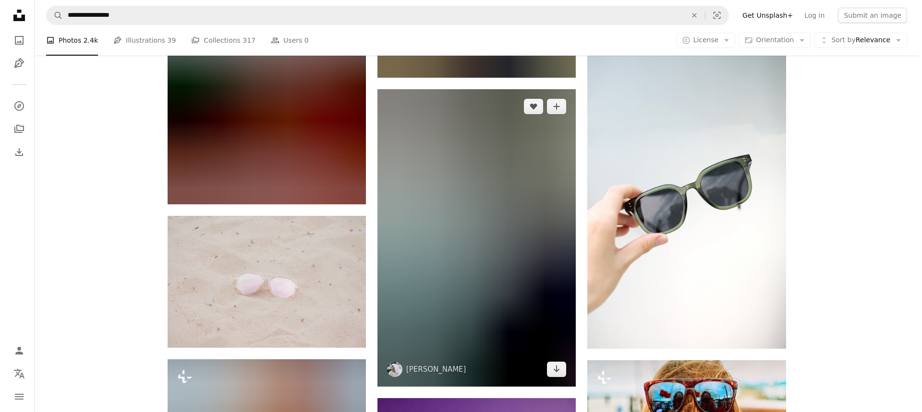
scroll to position [7790, 0]
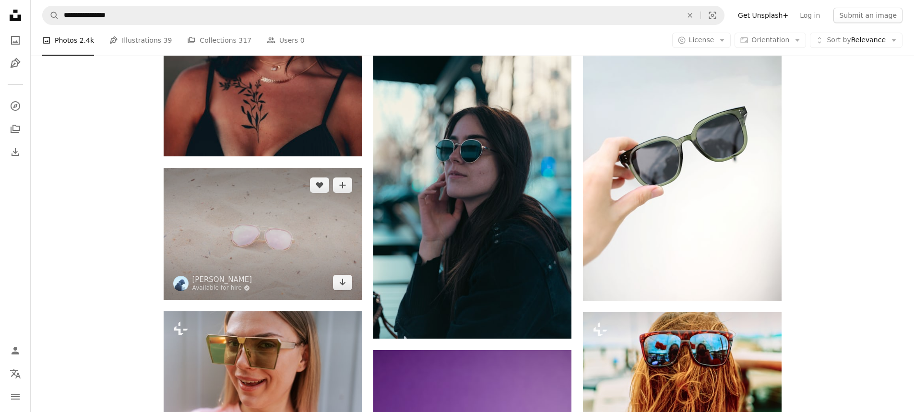
click at [320, 240] on img at bounding box center [263, 234] width 198 height 132
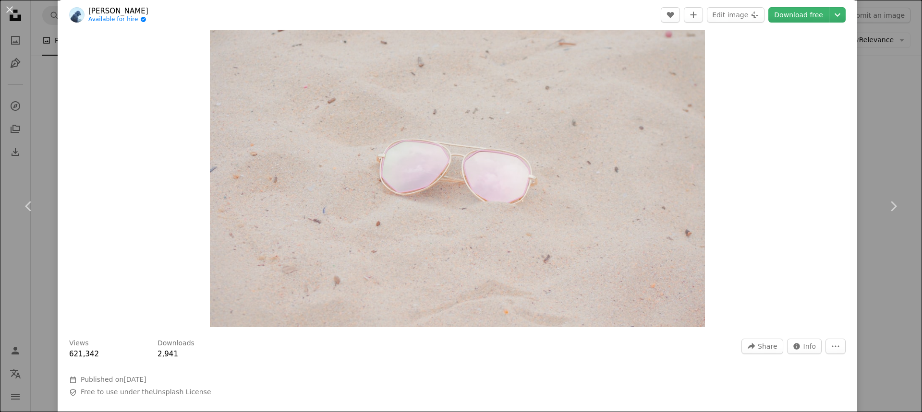
scroll to position [96, 0]
drag, startPoint x: 153, startPoint y: 6, endPoint x: 90, endPoint y: 8, distance: 62.4
click at [90, 8] on header "[PERSON_NAME] Available for hire A checkmark inside of a circle A heart A plus …" at bounding box center [457, 15] width 799 height 30
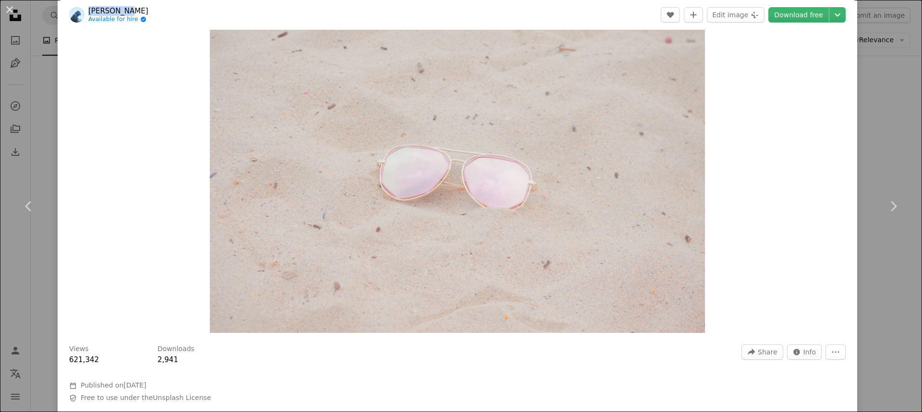
copy link "[PERSON_NAME]"
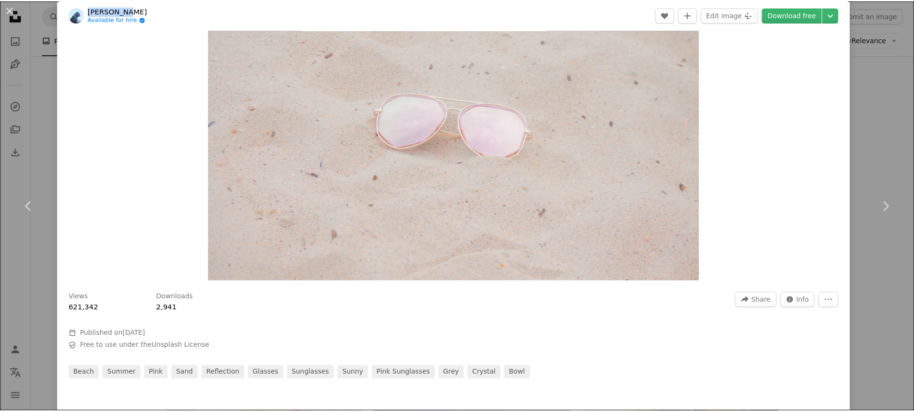
scroll to position [133, 0]
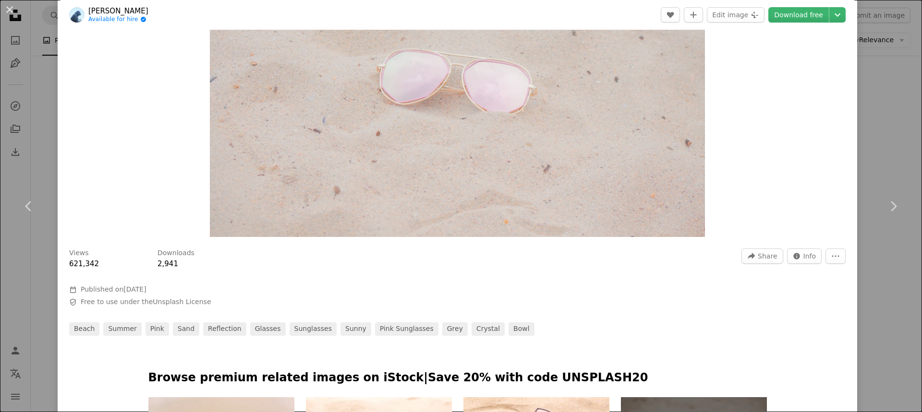
click at [861, 125] on div "An X shape Chevron left Chevron right Rainy [PERSON_NAME] Available for hire A …" at bounding box center [461, 206] width 922 height 412
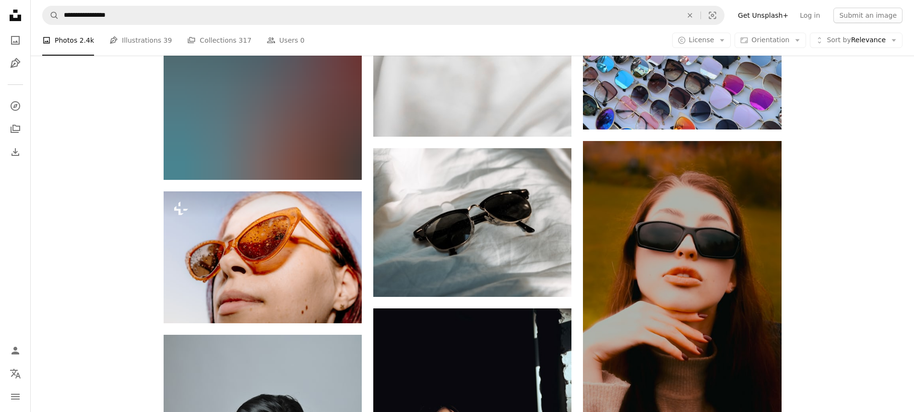
scroll to position [9374, 0]
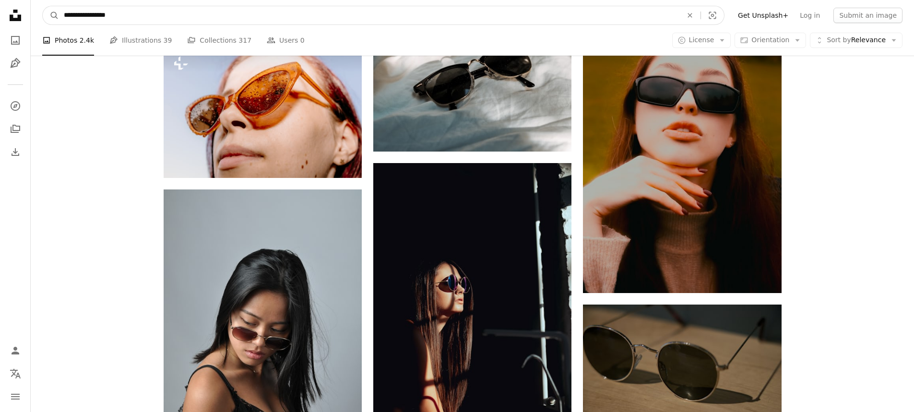
click at [64, 15] on input "**********" at bounding box center [369, 15] width 621 height 18
type input "**********"
click button "A magnifying glass" at bounding box center [51, 15] width 16 height 18
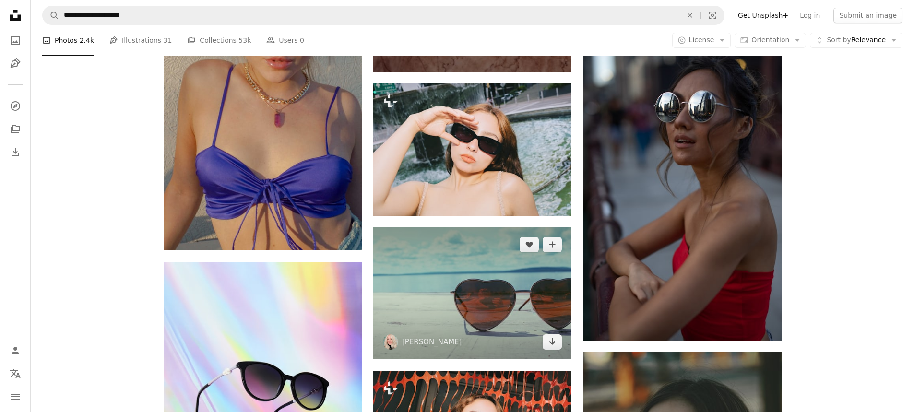
scroll to position [624, 0]
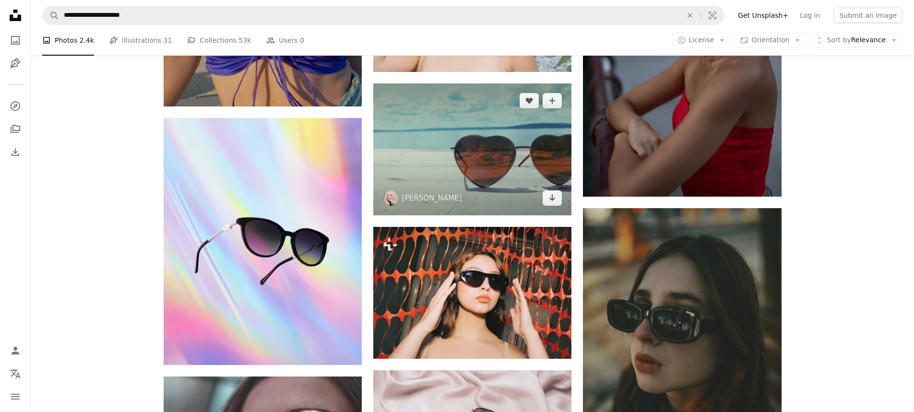
click at [502, 173] on img at bounding box center [472, 150] width 198 height 132
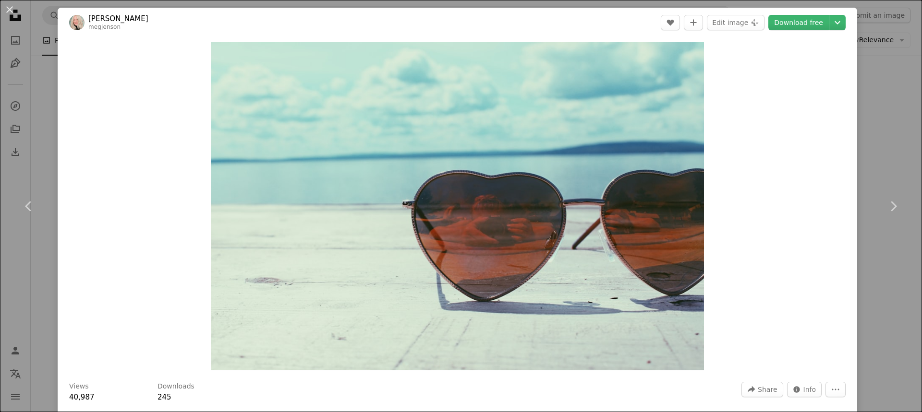
click at [880, 114] on div "An X shape Chevron left Chevron right [PERSON_NAME] megjenson A heart A plus si…" at bounding box center [461, 206] width 922 height 412
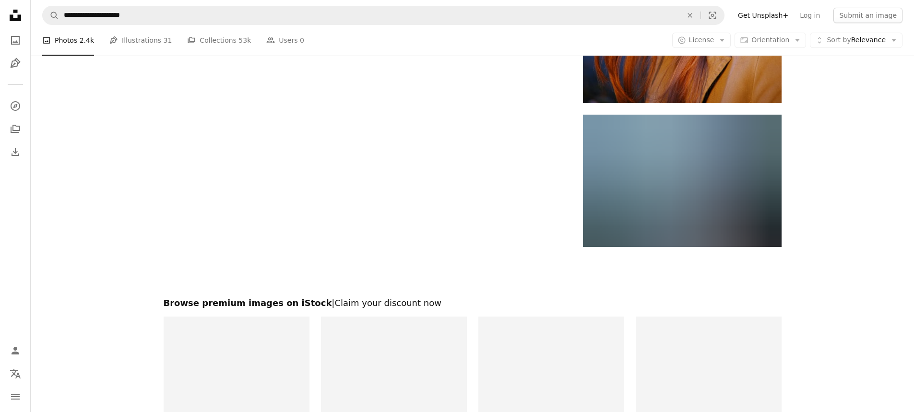
scroll to position [1913, 0]
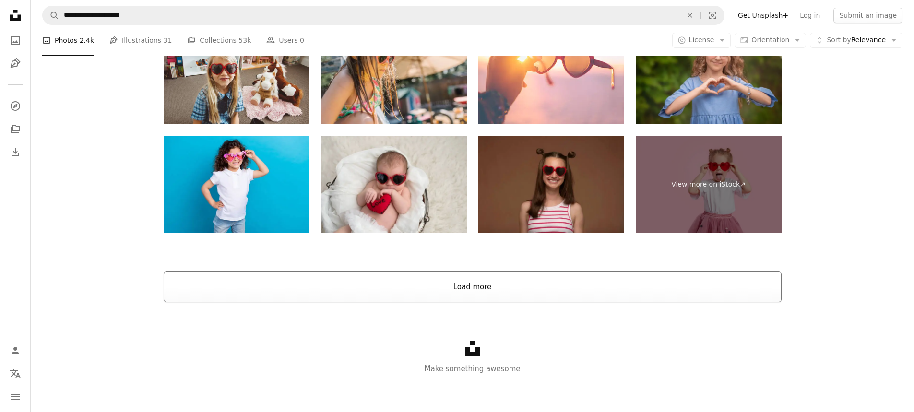
click at [558, 272] on button "Load more" at bounding box center [473, 287] width 618 height 31
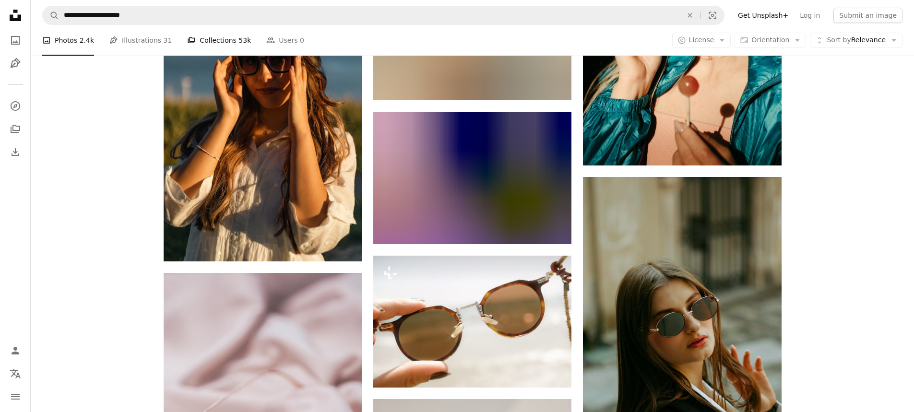
scroll to position [4191, 0]
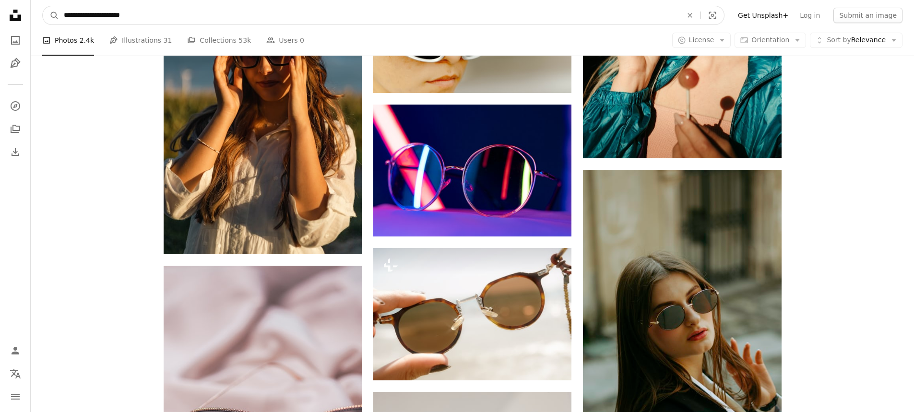
click at [145, 14] on input "**********" at bounding box center [369, 15] width 621 height 18
drag, startPoint x: 94, startPoint y: 16, endPoint x: 78, endPoint y: 16, distance: 15.8
click at [78, 16] on input "**********" at bounding box center [369, 15] width 621 height 18
type input "**********"
click button "A magnifying glass" at bounding box center [51, 15] width 16 height 18
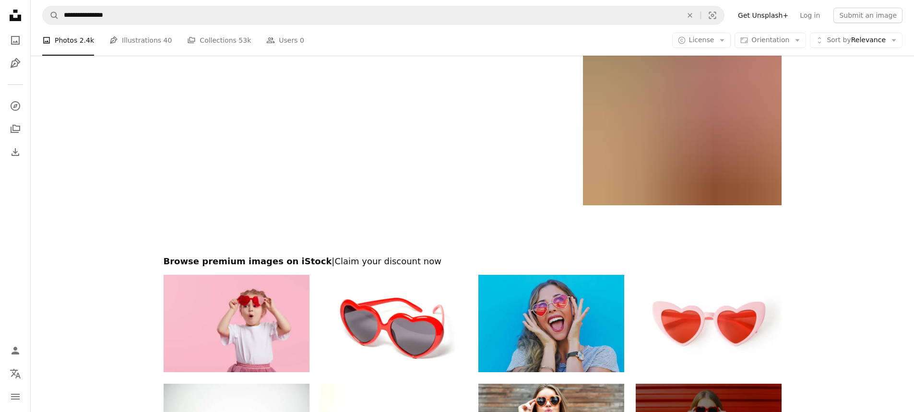
scroll to position [1968, 0]
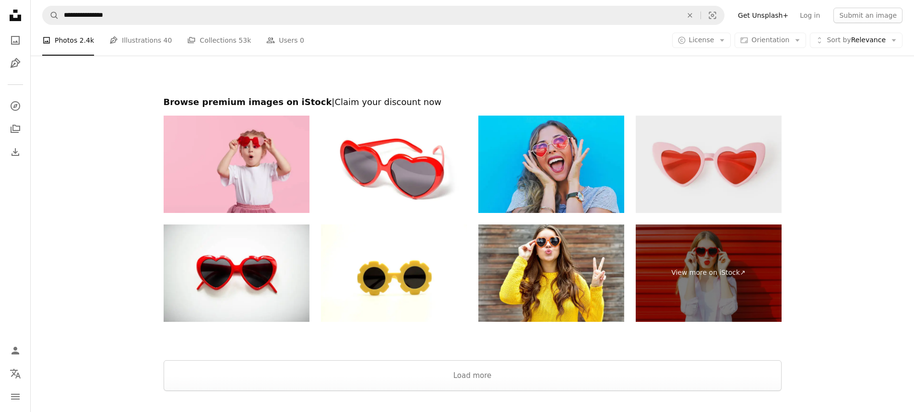
click at [702, 177] on img at bounding box center [709, 164] width 146 height 97
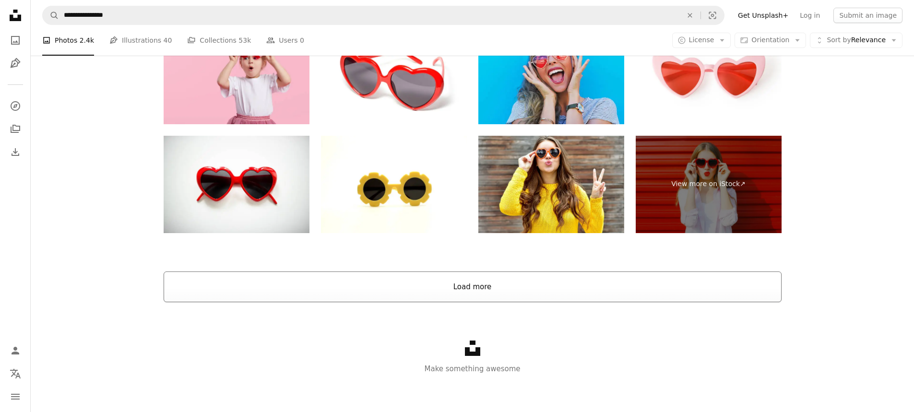
click at [592, 292] on button "Load more" at bounding box center [473, 287] width 618 height 31
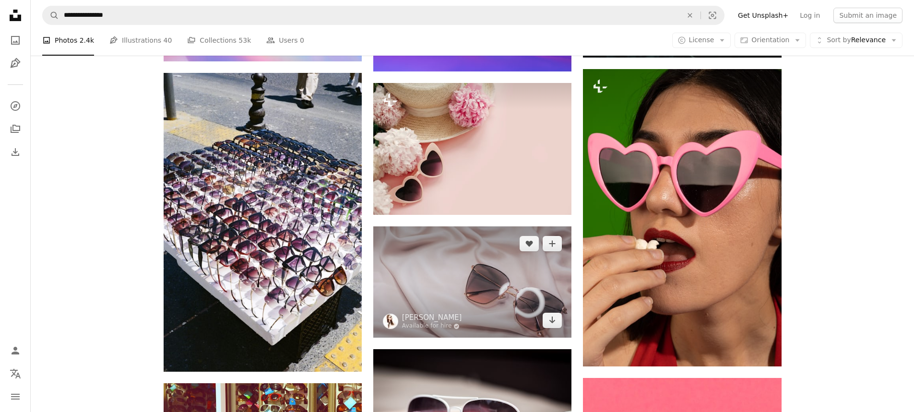
scroll to position [1646, 0]
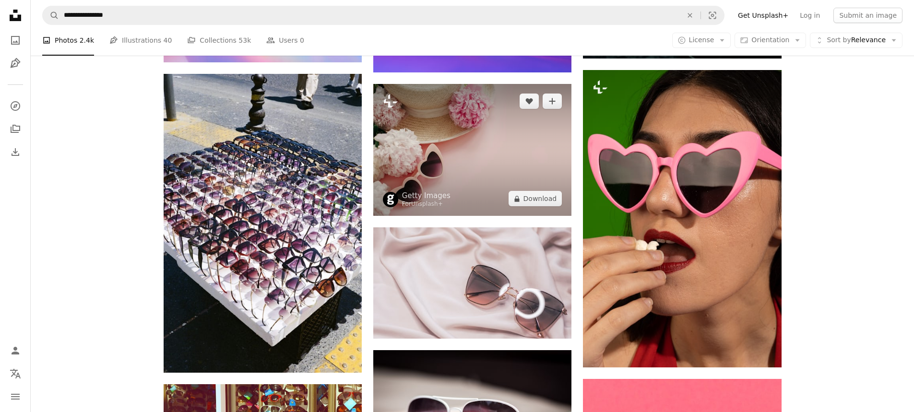
click at [506, 178] on img at bounding box center [472, 150] width 198 height 132
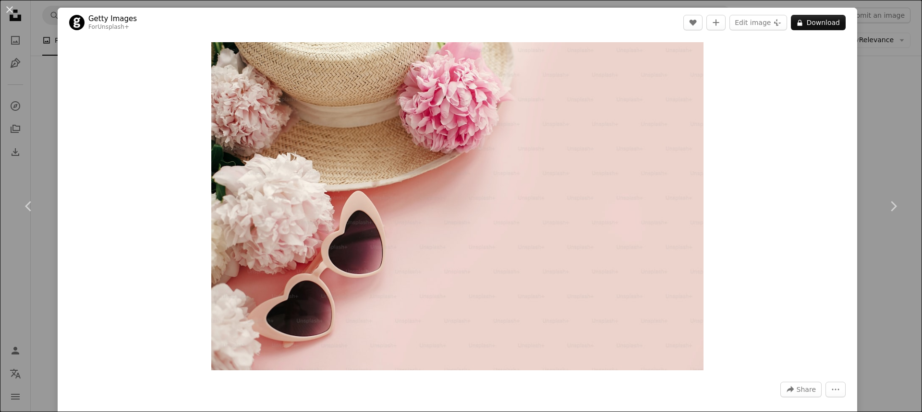
click at [880, 86] on div "An X shape Chevron left Chevron right Getty Images For Unsplash+ A heart A plus…" at bounding box center [461, 206] width 922 height 412
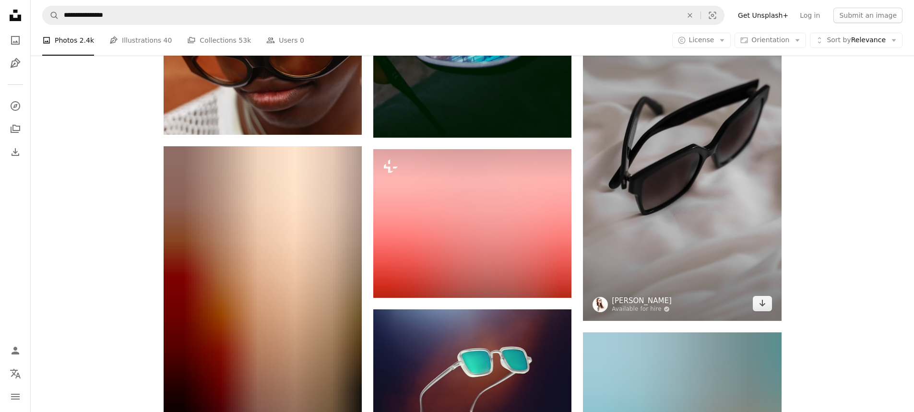
scroll to position [6830, 0]
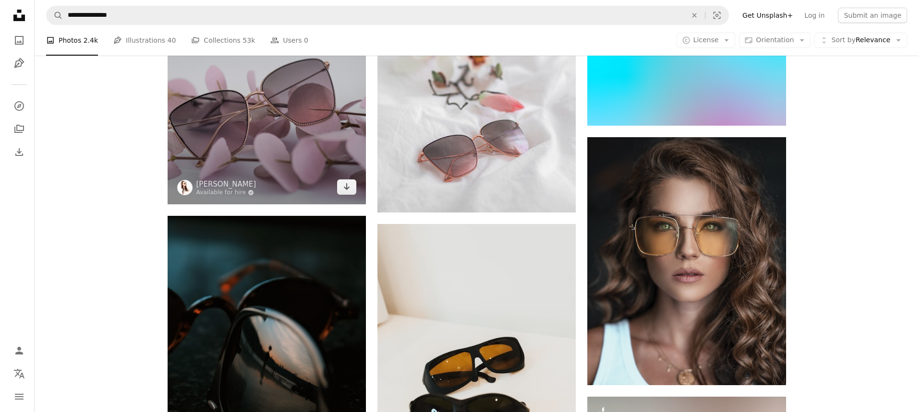
scroll to position [7982, 0]
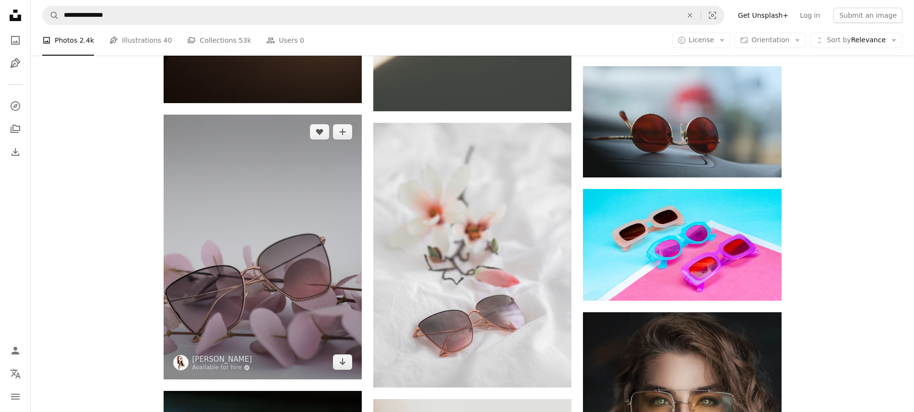
click at [279, 230] on img at bounding box center [263, 247] width 198 height 264
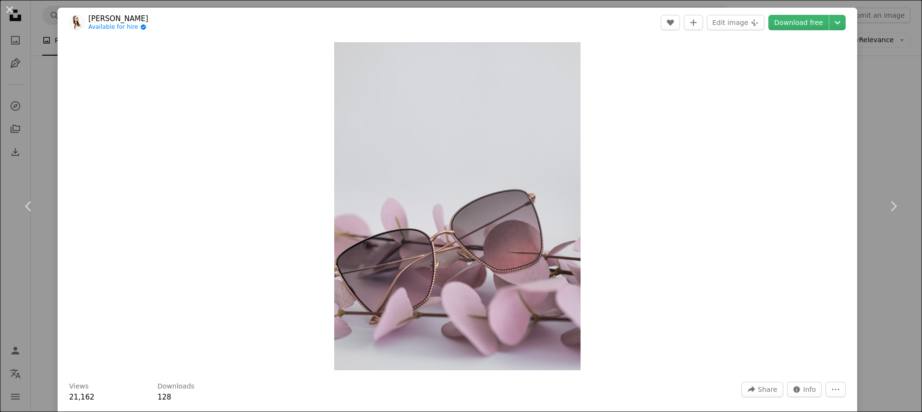
drag, startPoint x: 94, startPoint y: 21, endPoint x: 87, endPoint y: 22, distance: 6.3
click at [87, 22] on header "[PERSON_NAME] Available for hire A checkmark inside of a circle A heart A plus …" at bounding box center [457, 23] width 799 height 30
copy link "[PERSON_NAME]"
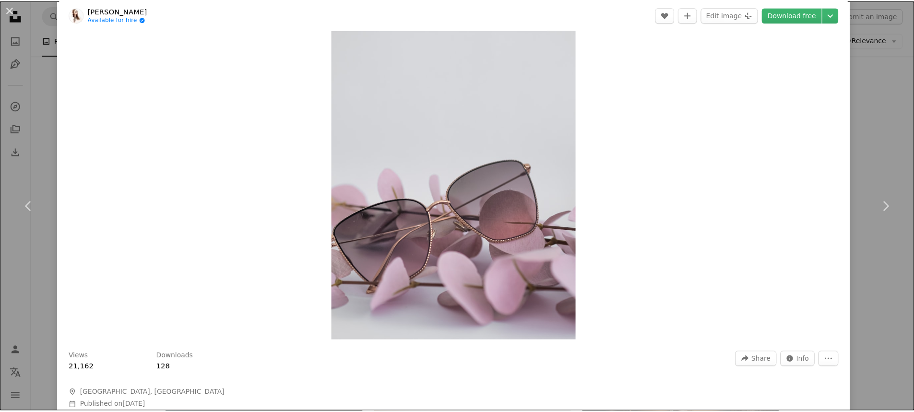
scroll to position [96, 0]
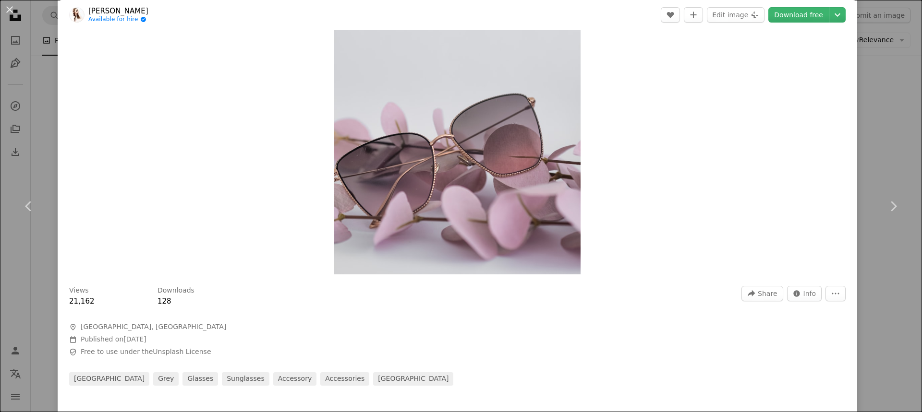
click at [851, 96] on div "An X shape Chevron left Chevron right [PERSON_NAME] Available for hire A checkm…" at bounding box center [461, 206] width 922 height 412
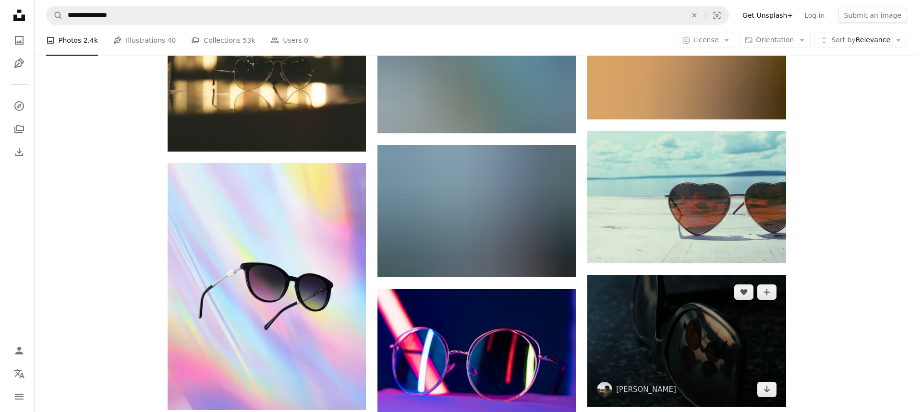
scroll to position [1296, 0]
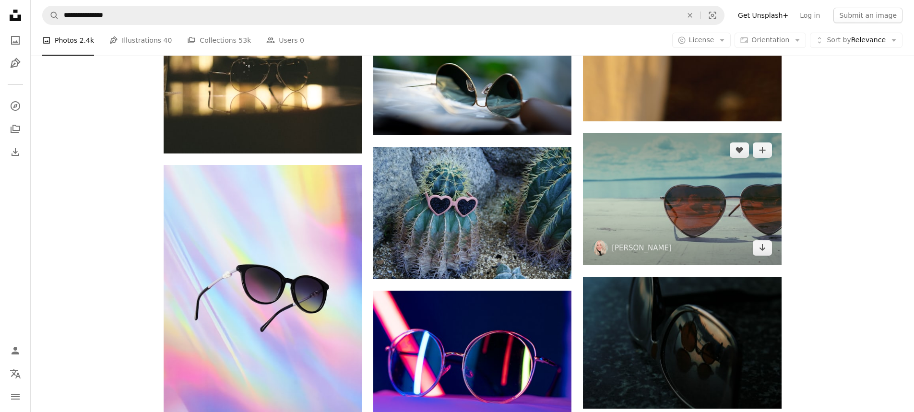
click at [746, 201] on img at bounding box center [682, 199] width 198 height 132
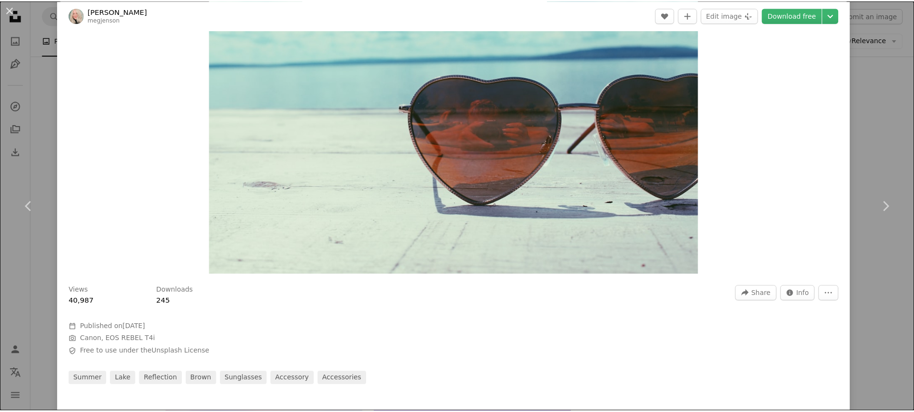
scroll to position [48, 0]
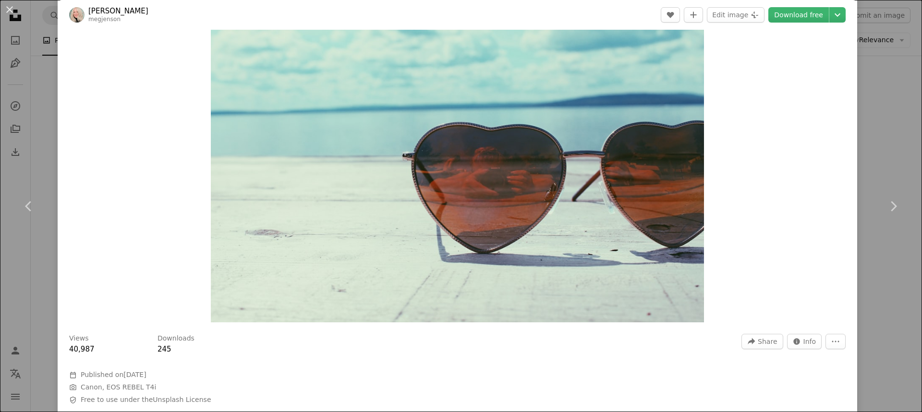
click at [880, 154] on div "An X shape Chevron left Chevron right [PERSON_NAME] megjenson A heart A plus si…" at bounding box center [461, 206] width 922 height 412
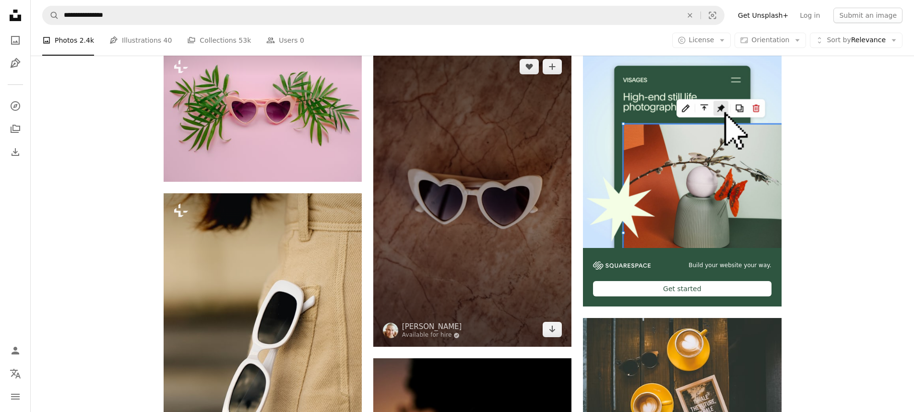
scroll to position [48, 0]
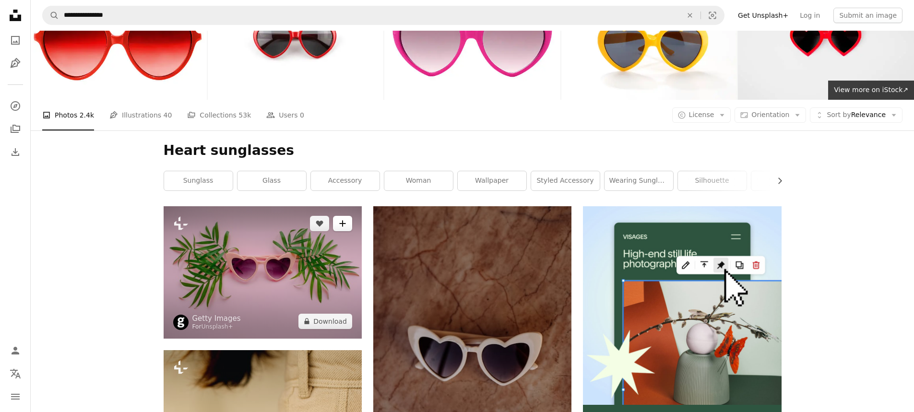
click at [337, 228] on button "A plus sign" at bounding box center [342, 223] width 19 height 15
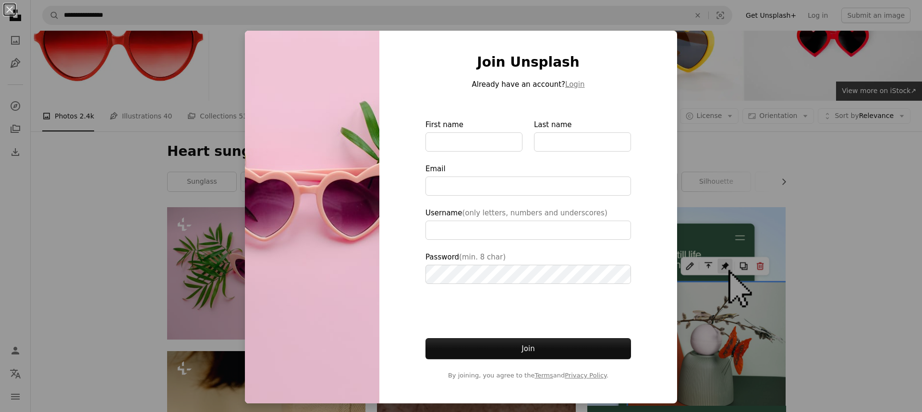
click at [884, 174] on div "An X shape Join Unsplash Already have an account? Login First name Last name Em…" at bounding box center [461, 206] width 922 height 412
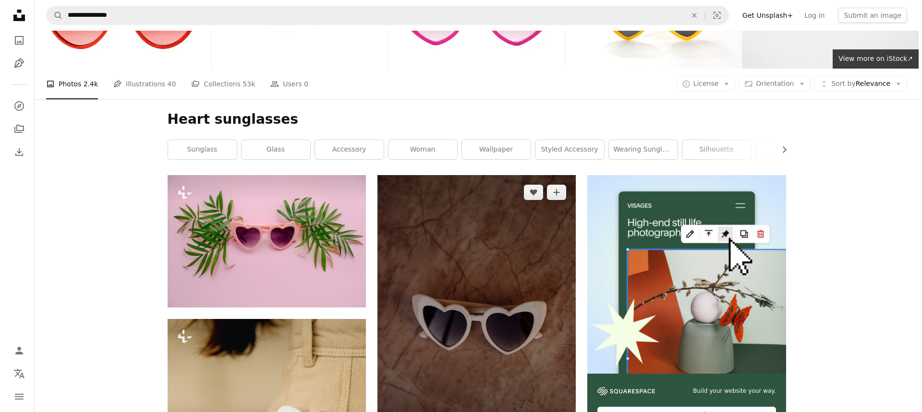
scroll to position [96, 0]
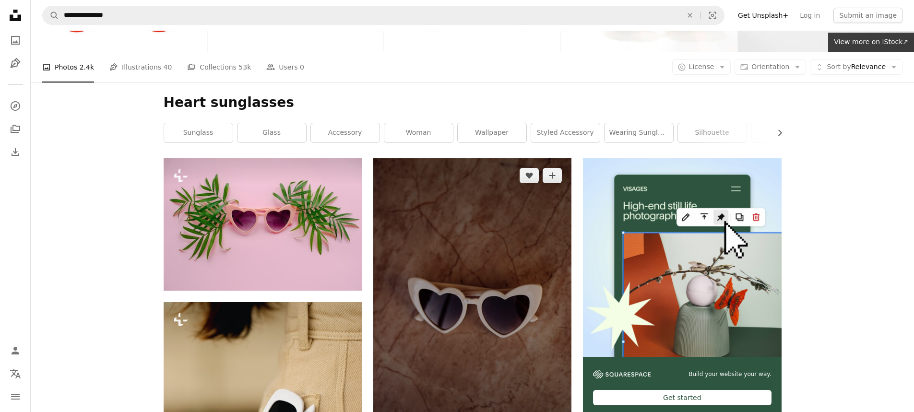
click at [491, 257] on img at bounding box center [472, 307] width 198 height 298
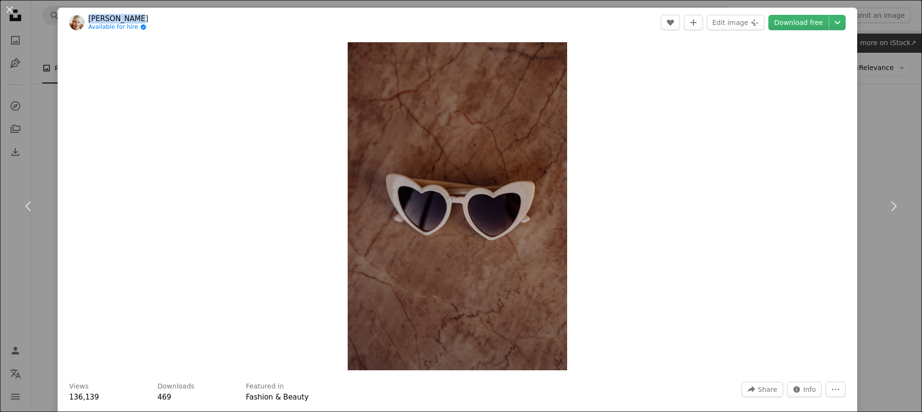
drag, startPoint x: 154, startPoint y: 10, endPoint x: 89, endPoint y: 12, distance: 65.3
click at [89, 12] on header "[PERSON_NAME] Available for hire A checkmark inside of a circle A heart A plus …" at bounding box center [457, 23] width 799 height 30
copy link "[PERSON_NAME]"
click at [855, 104] on div "An X shape Chevron left Chevron right [PERSON_NAME] Available for hire A checkm…" at bounding box center [461, 206] width 922 height 412
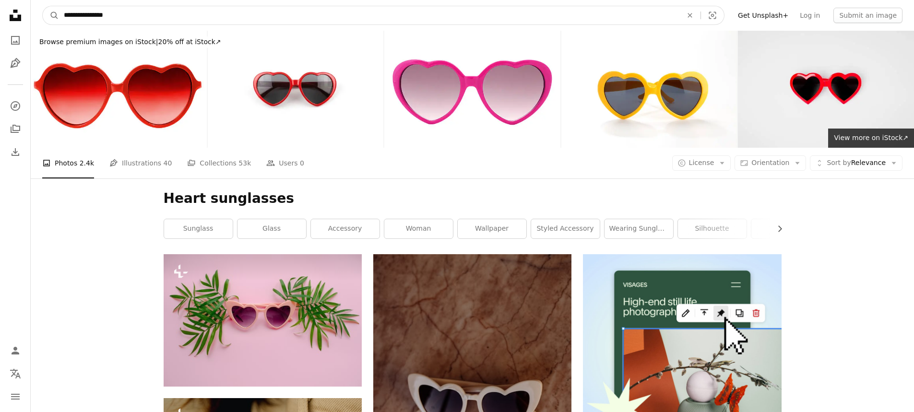
click at [148, 14] on input "**********" at bounding box center [369, 15] width 621 height 18
drag, startPoint x: 82, startPoint y: 13, endPoint x: 158, endPoint y: 2, distance: 77.7
click at [84, 13] on input "**********" at bounding box center [369, 15] width 621 height 18
type input "**********"
click at [43, 6] on button "A magnifying glass" at bounding box center [51, 15] width 16 height 18
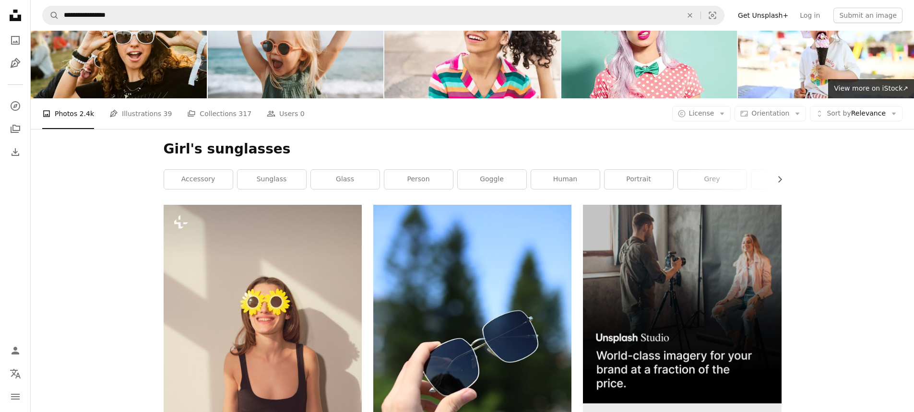
scroll to position [96, 0]
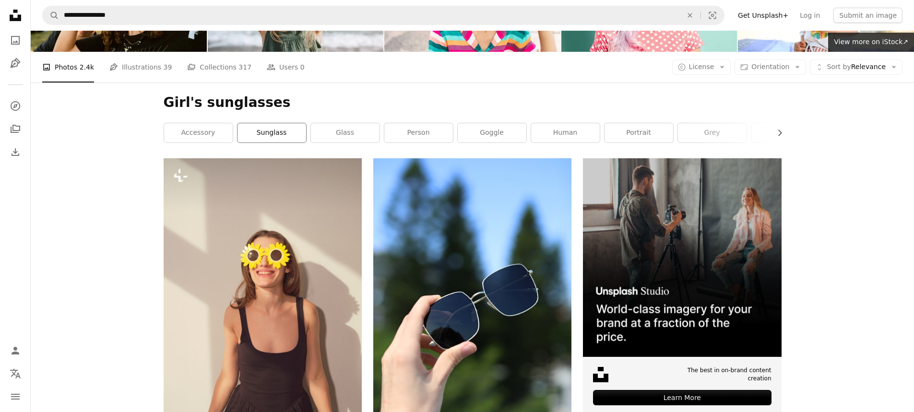
click at [271, 130] on link "sunglass" at bounding box center [272, 132] width 69 height 19
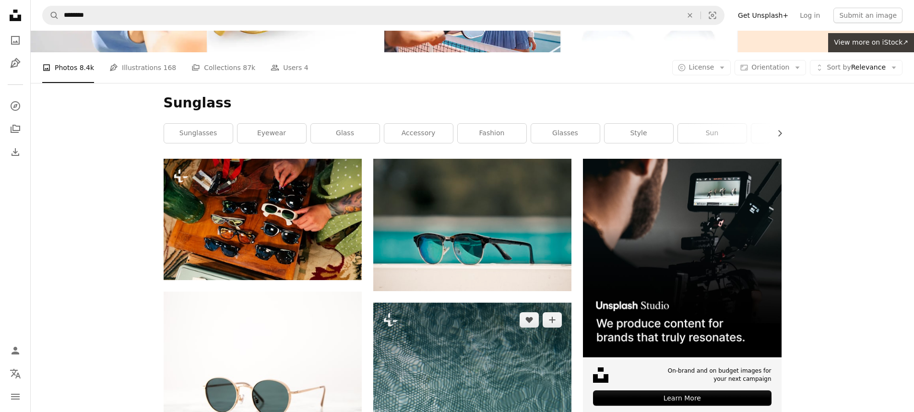
scroll to position [96, 0]
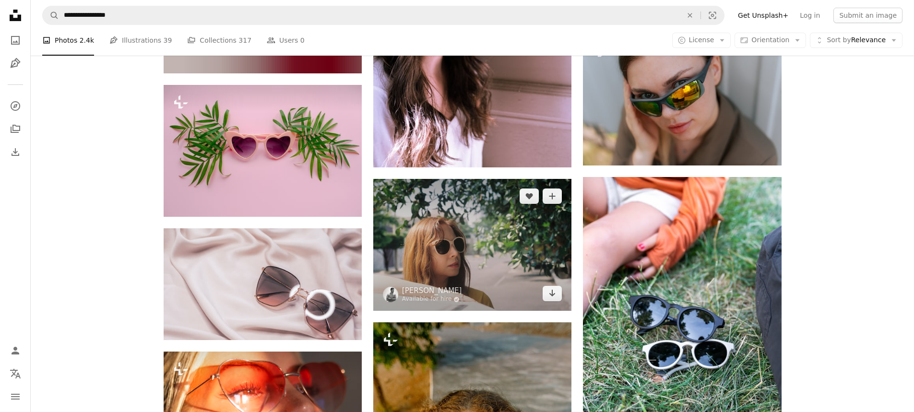
scroll to position [6527, 0]
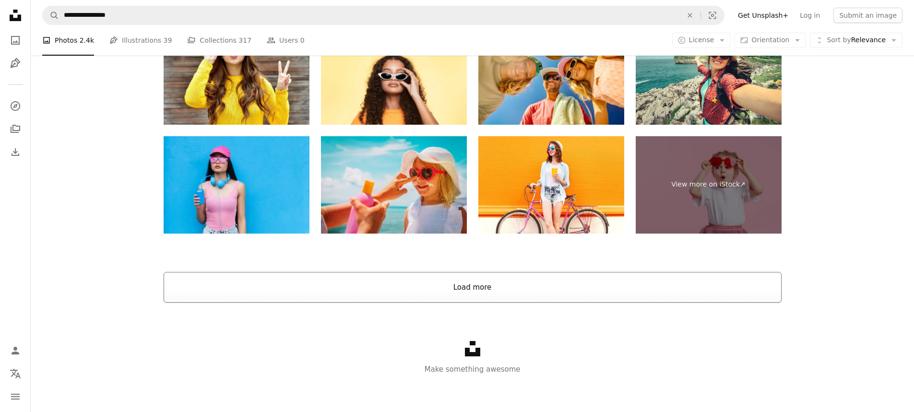
click at [535, 291] on button "Load more" at bounding box center [473, 287] width 618 height 31
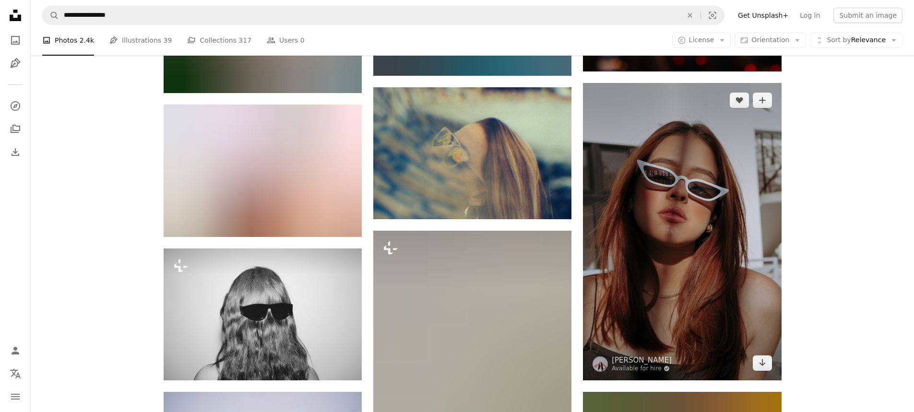
scroll to position [16729, 0]
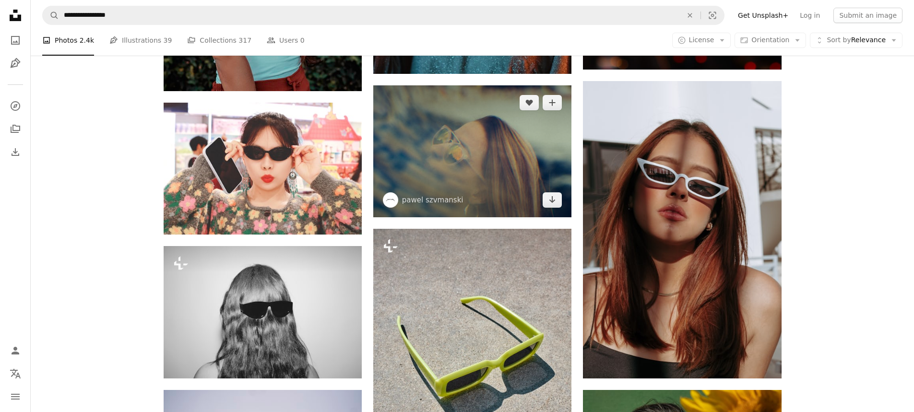
click at [451, 163] on img at bounding box center [472, 151] width 198 height 132
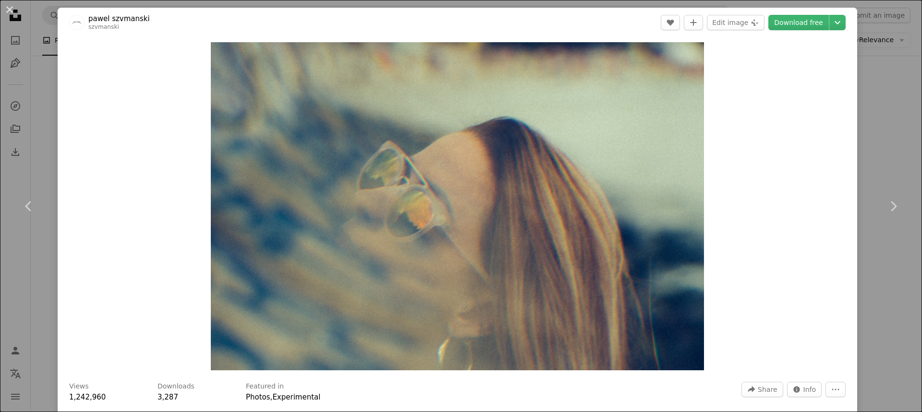
click at [874, 106] on div "An X shape Chevron left Chevron right pawel szvmanski szvmanski A heart A plus …" at bounding box center [461, 206] width 922 height 412
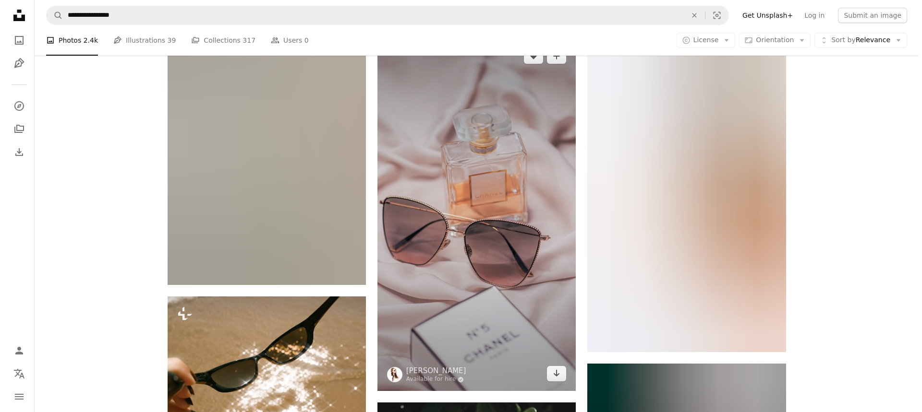
scroll to position [21048, 0]
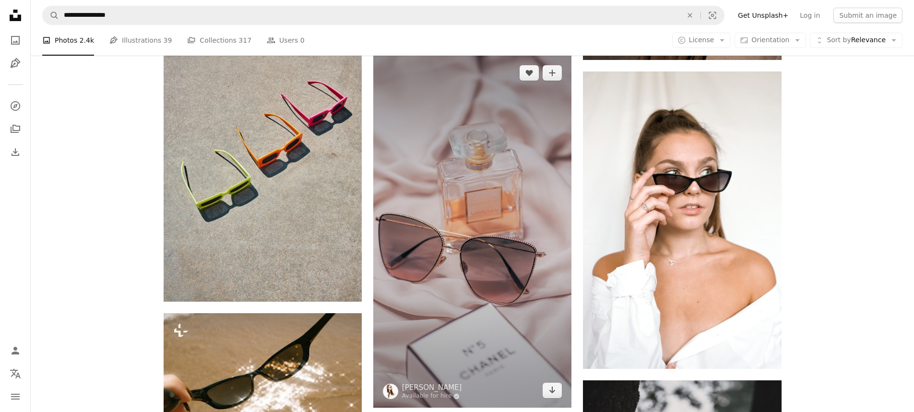
click at [545, 168] on img at bounding box center [472, 232] width 198 height 353
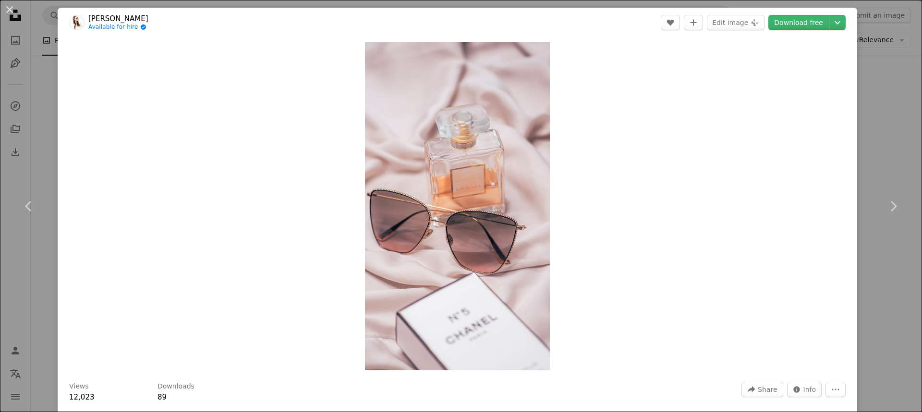
drag, startPoint x: 142, startPoint y: 19, endPoint x: 148, endPoint y: 75, distance: 56.4
click at [86, 22] on header "[PERSON_NAME] Available for hire A checkmark inside of a circle A heart A plus …" at bounding box center [457, 23] width 799 height 30
copy link "[PERSON_NAME]"
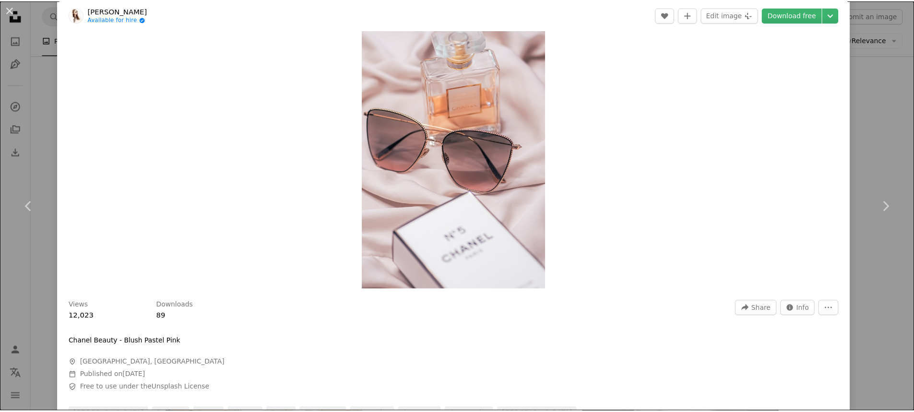
scroll to position [96, 0]
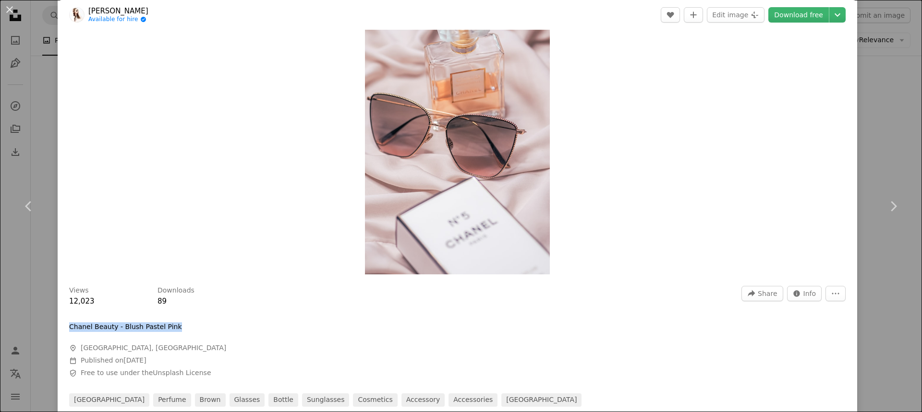
click at [172, 325] on div "Views 12,023 Downloads 89 A forward-right arrow Share Info icon Info More Actio…" at bounding box center [457, 343] width 799 height 128
copy div "Chanel Beauty - Blush Pastel Pink"
click at [863, 108] on div "An X shape Chevron left Chevron right [PERSON_NAME] Available for hire A checkm…" at bounding box center [461, 206] width 922 height 412
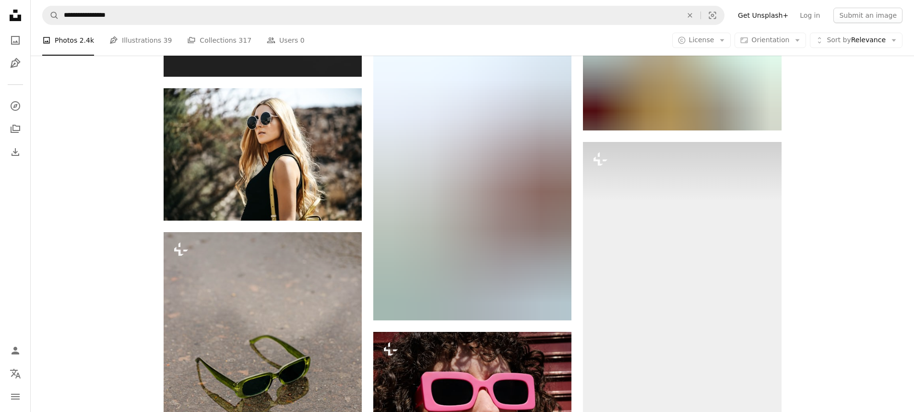
scroll to position [26040, 0]
